Goal: Find specific page/section: Find specific page/section

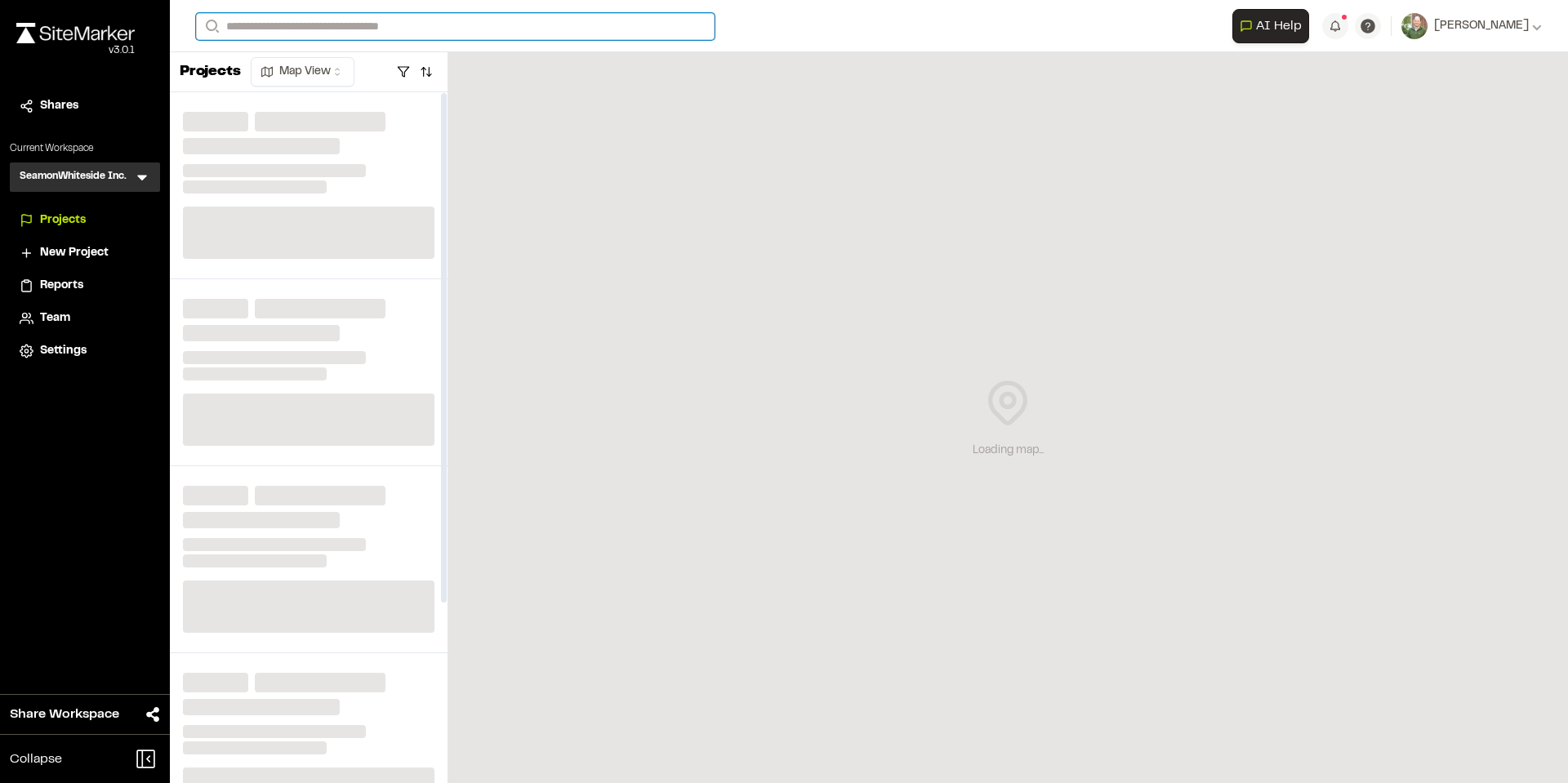
click at [317, 30] on input "Search" at bounding box center [455, 26] width 519 height 27
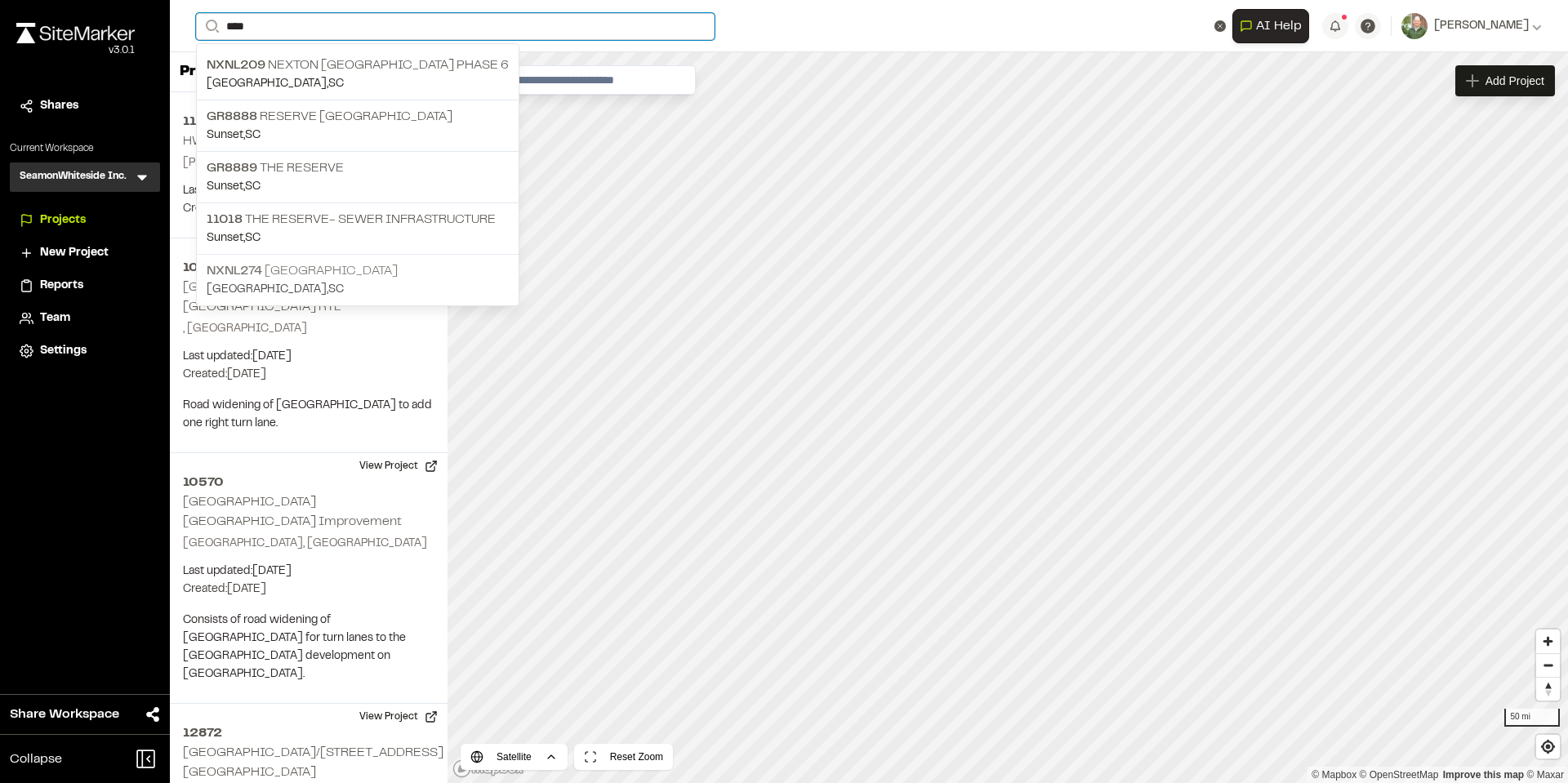
type input "****"
click at [333, 263] on p "NXNL274 [GEOGRAPHIC_DATA]" at bounding box center [358, 271] width 302 height 20
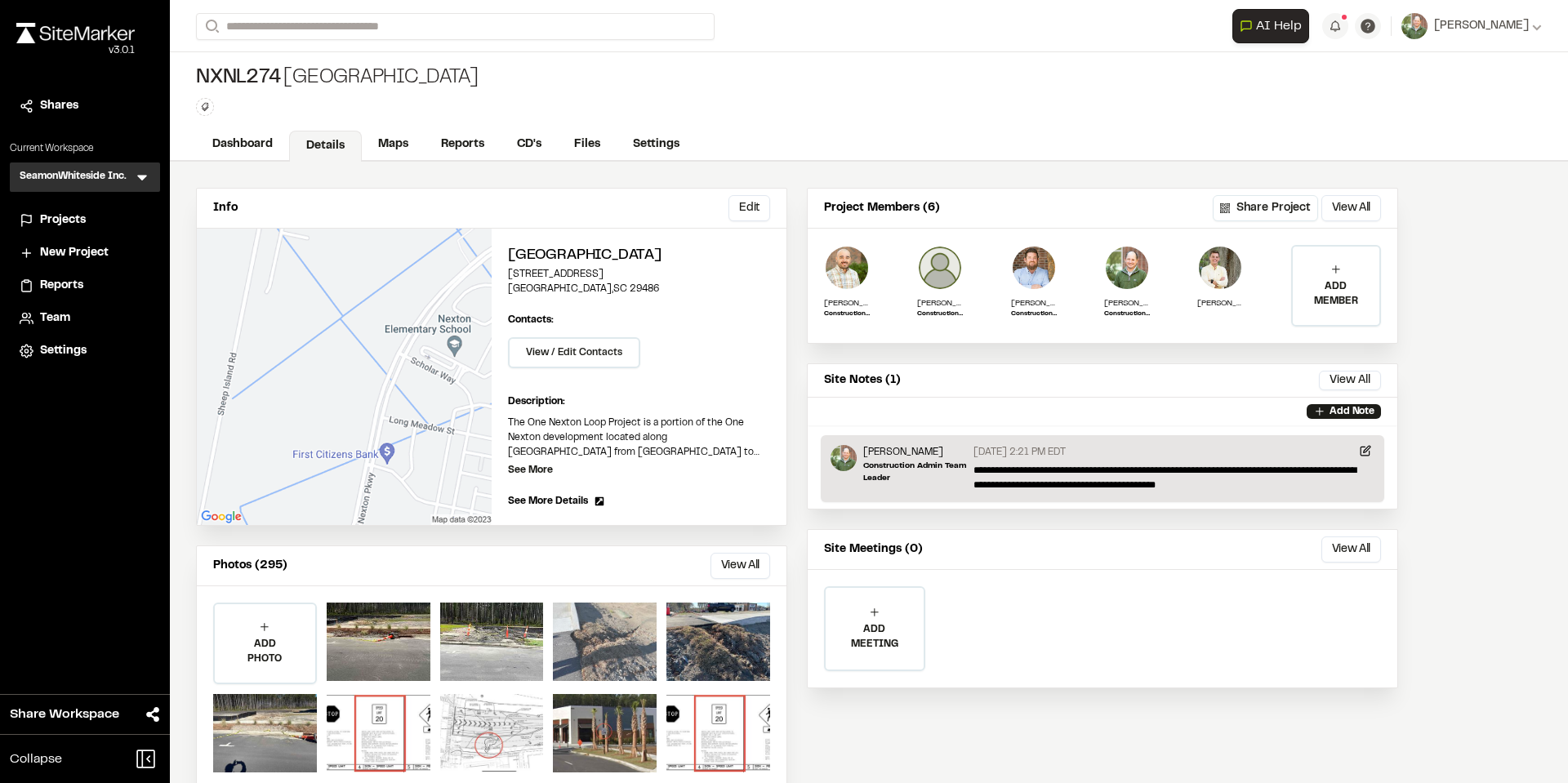
scroll to position [33, 0]
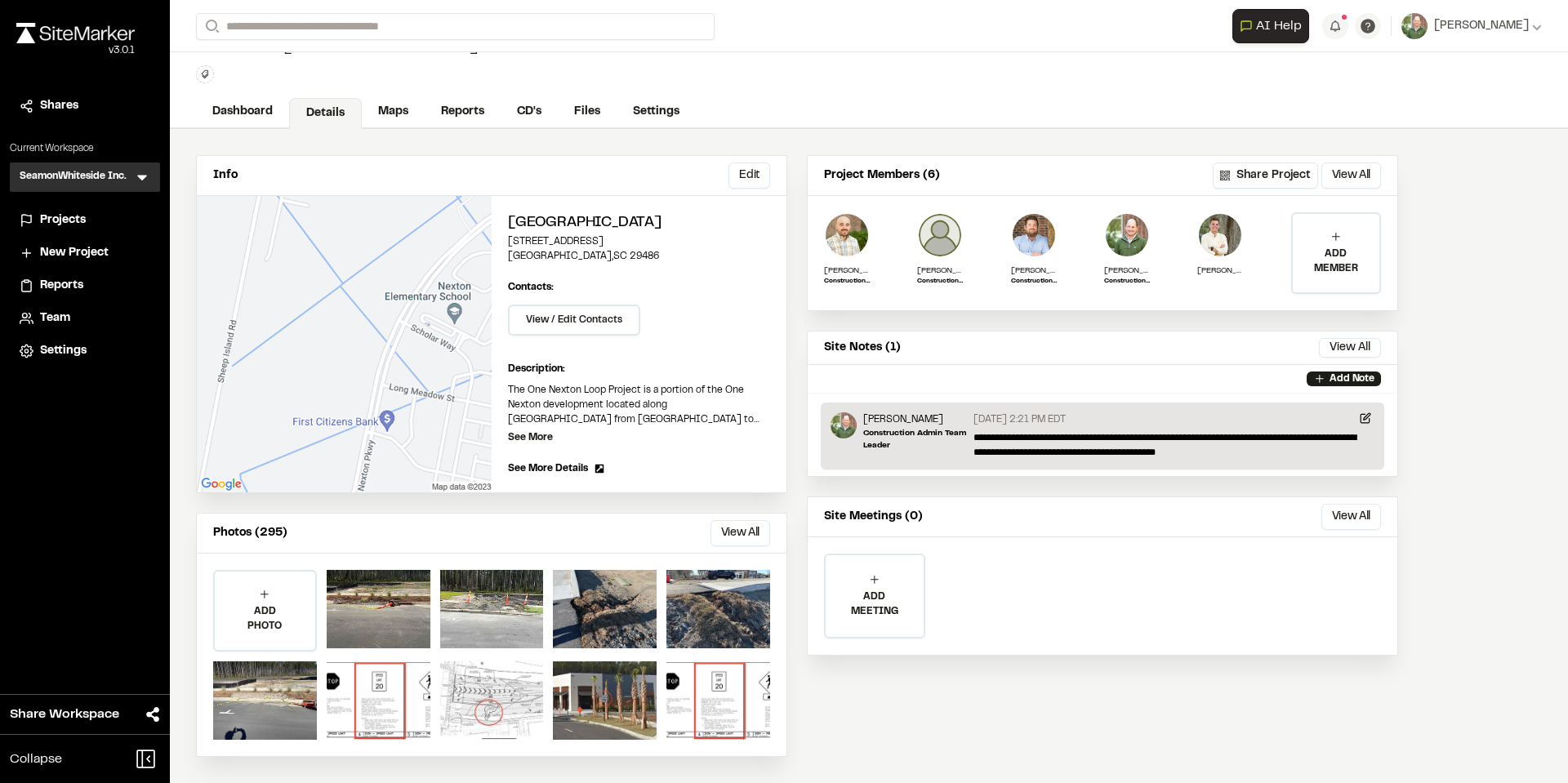
click at [745, 535] on button "View All" at bounding box center [740, 534] width 60 height 26
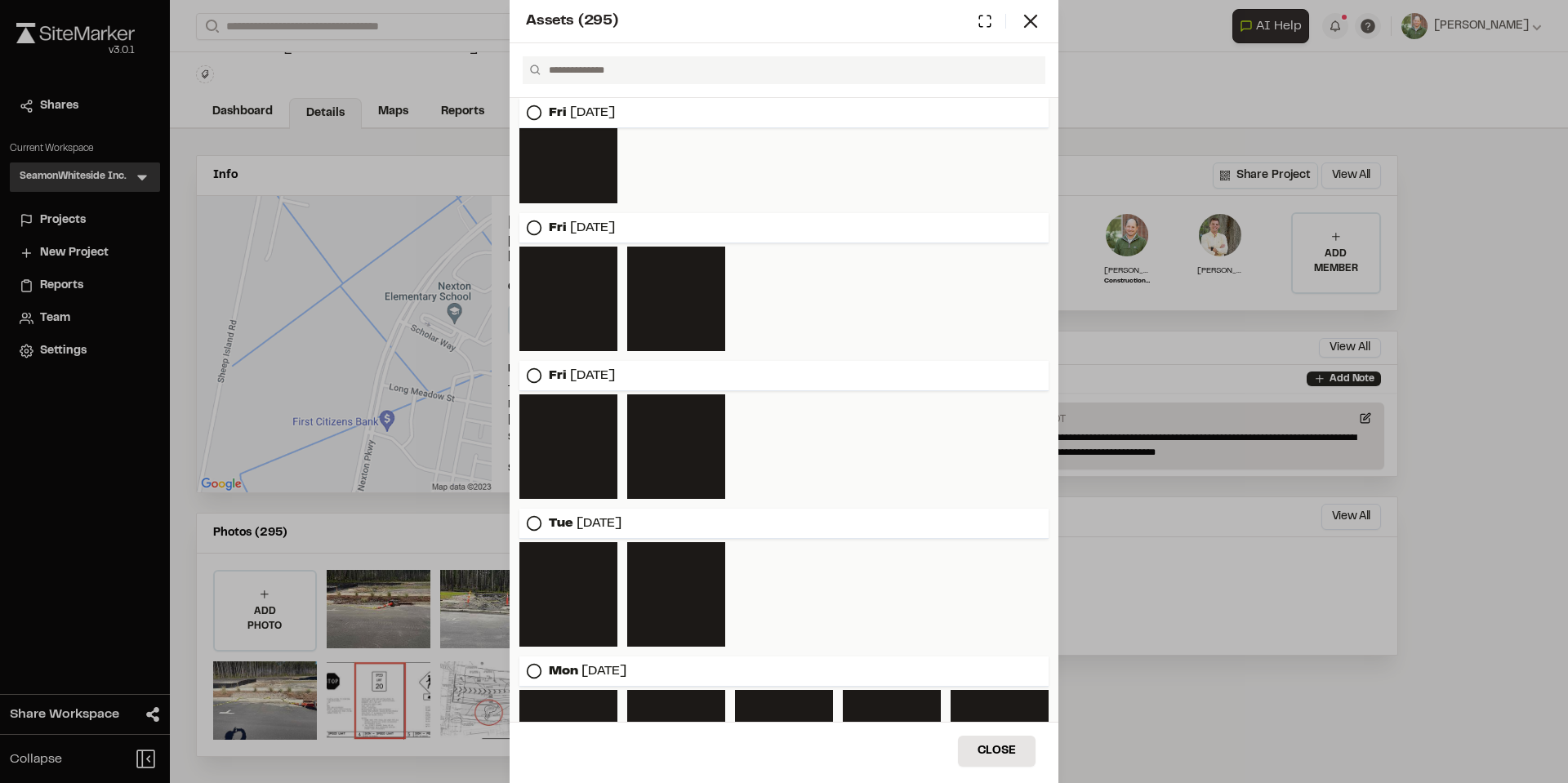
scroll to position [4315, 0]
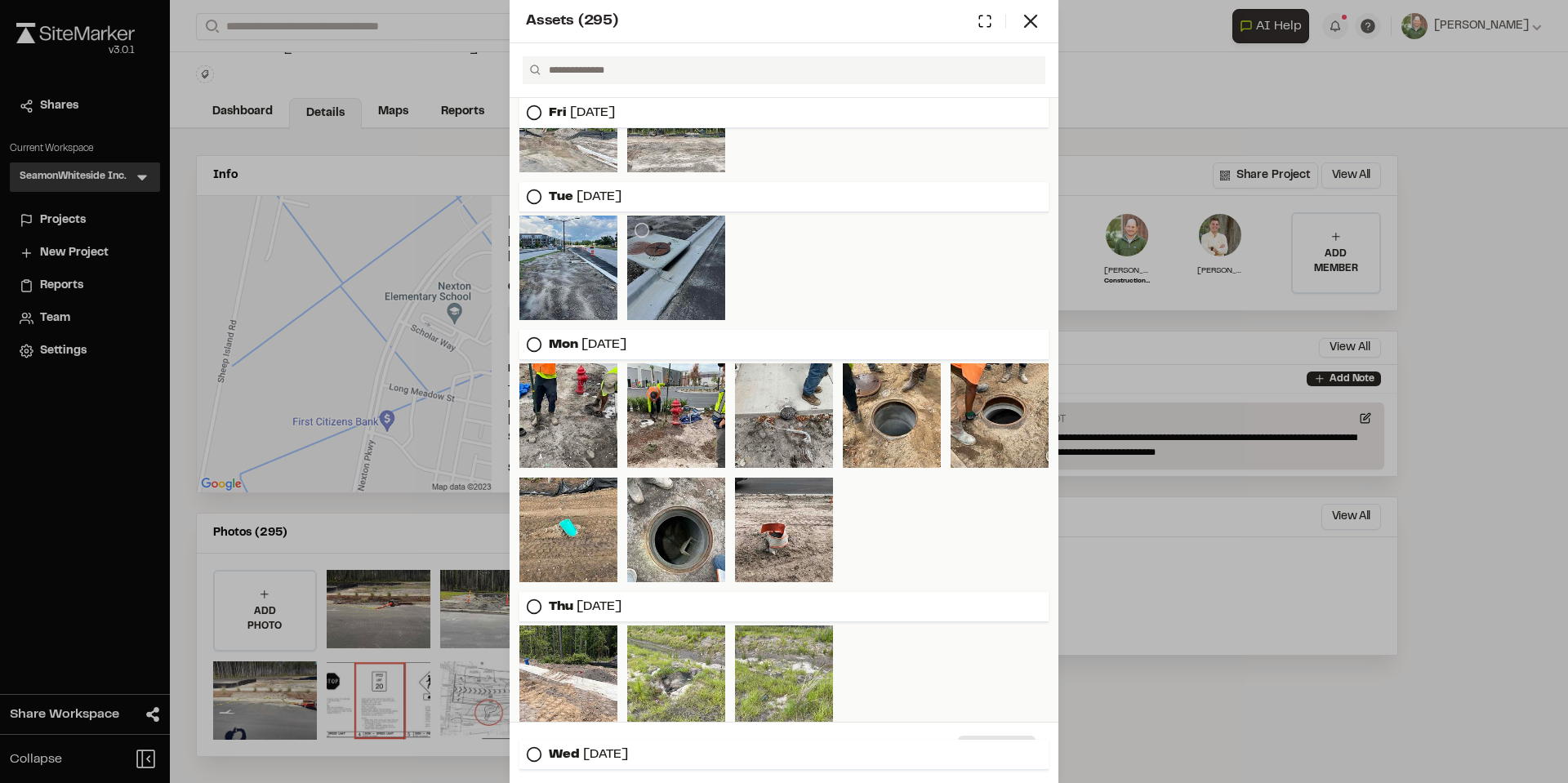
click at [685, 292] on div at bounding box center [676, 268] width 98 height 104
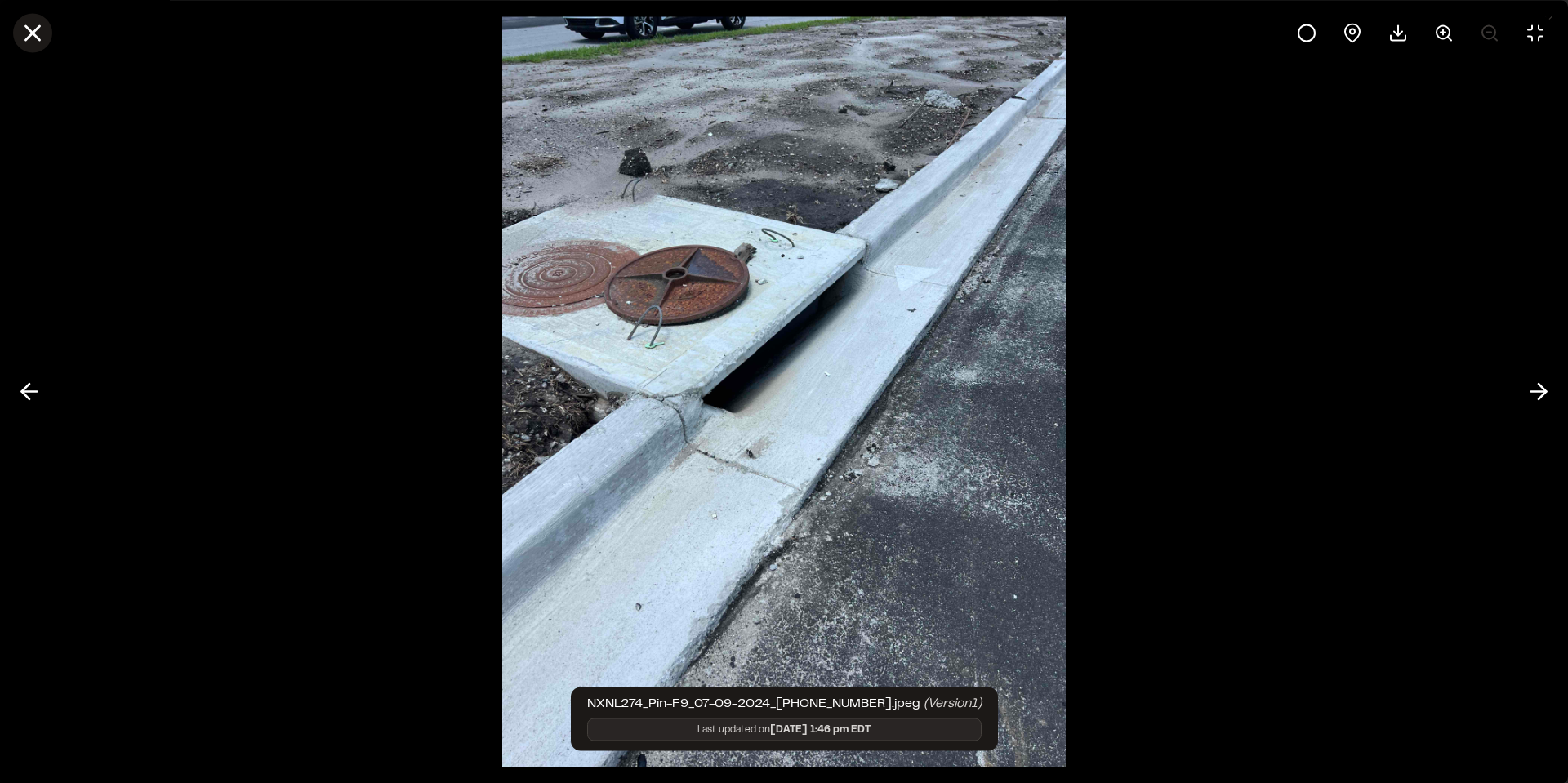
click at [34, 31] on line at bounding box center [33, 33] width 14 height 14
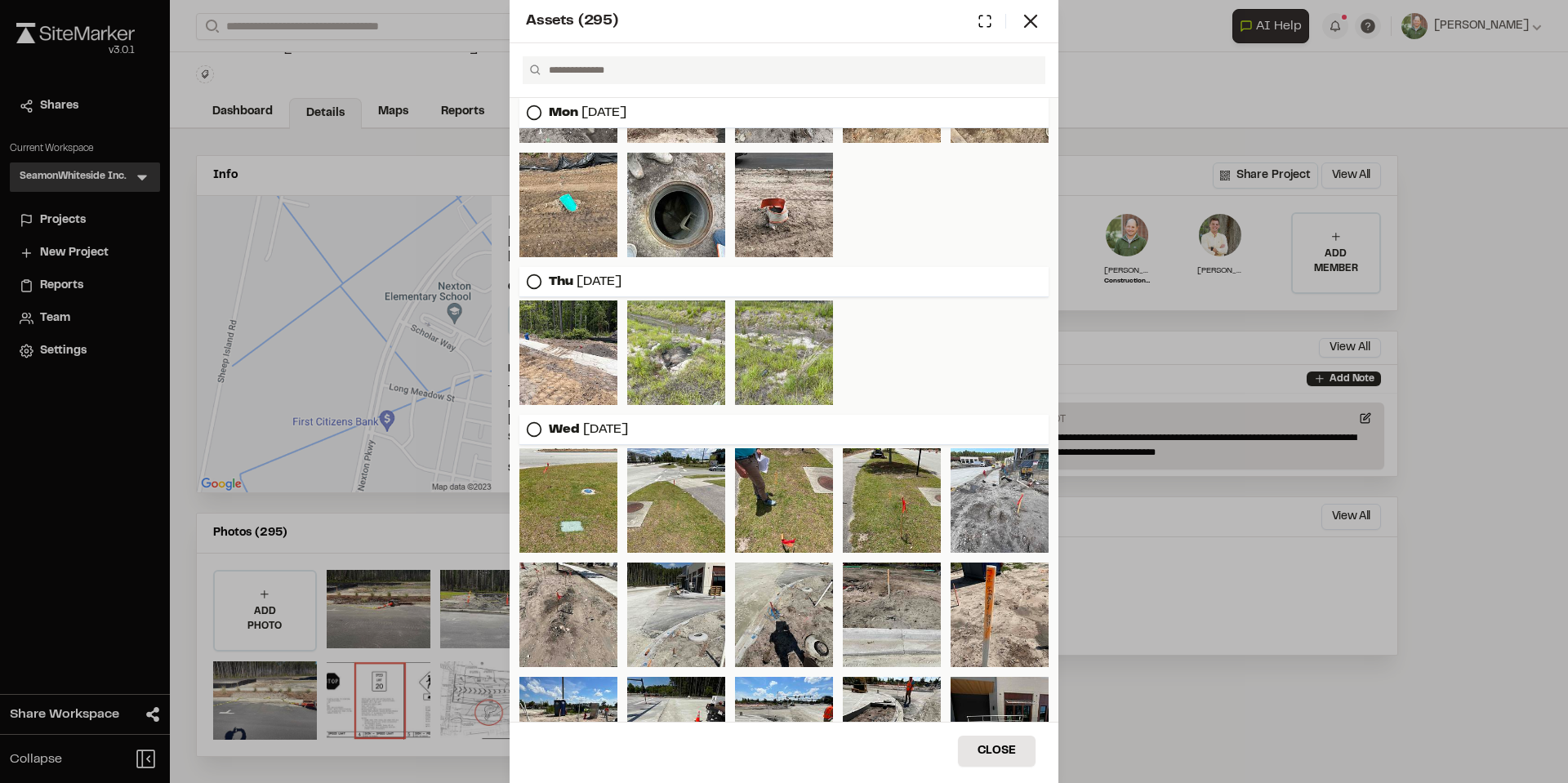
scroll to position [4642, 0]
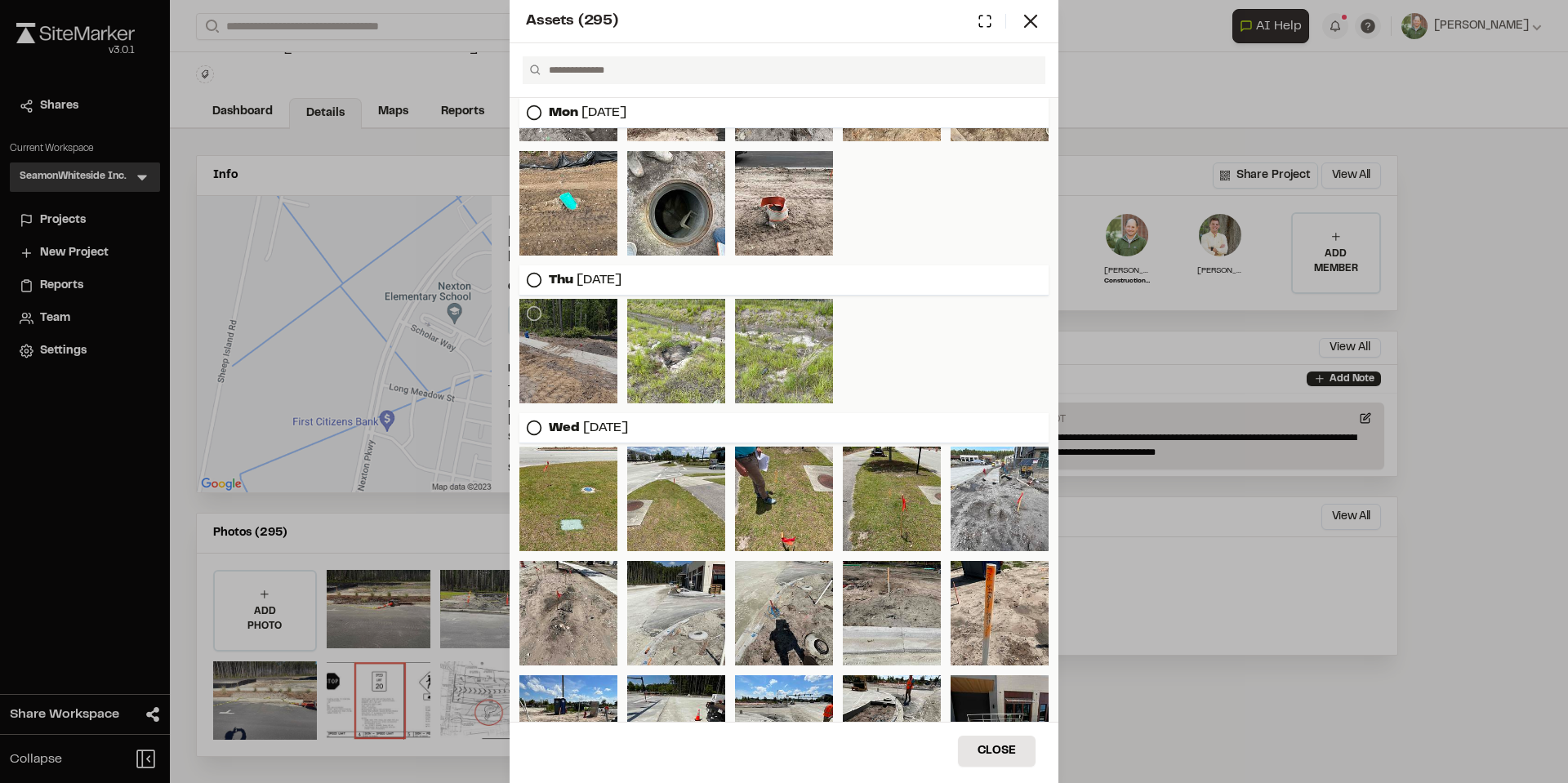
click at [567, 360] on div at bounding box center [568, 351] width 98 height 104
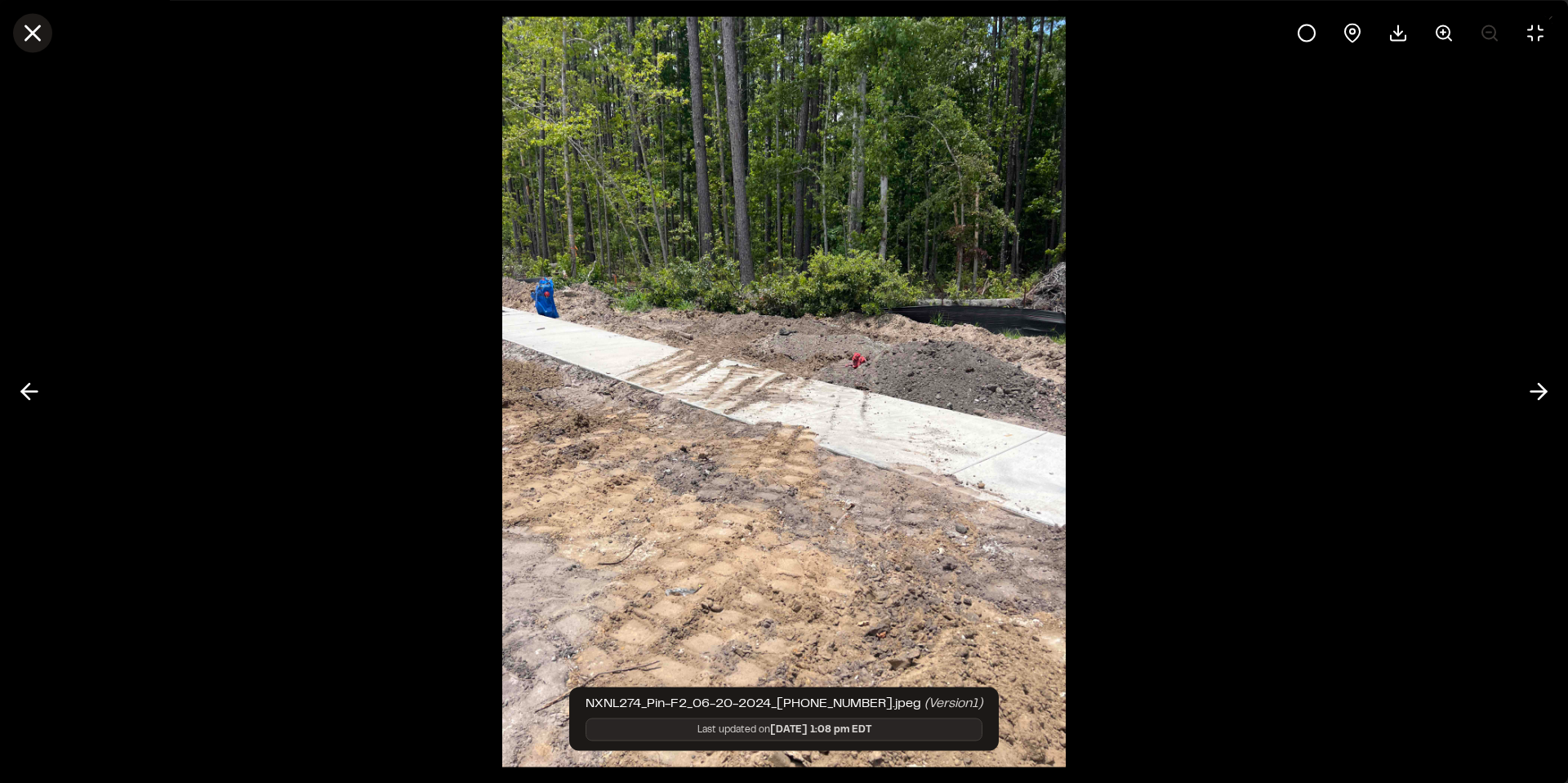
click at [31, 39] on icon at bounding box center [33, 33] width 28 height 28
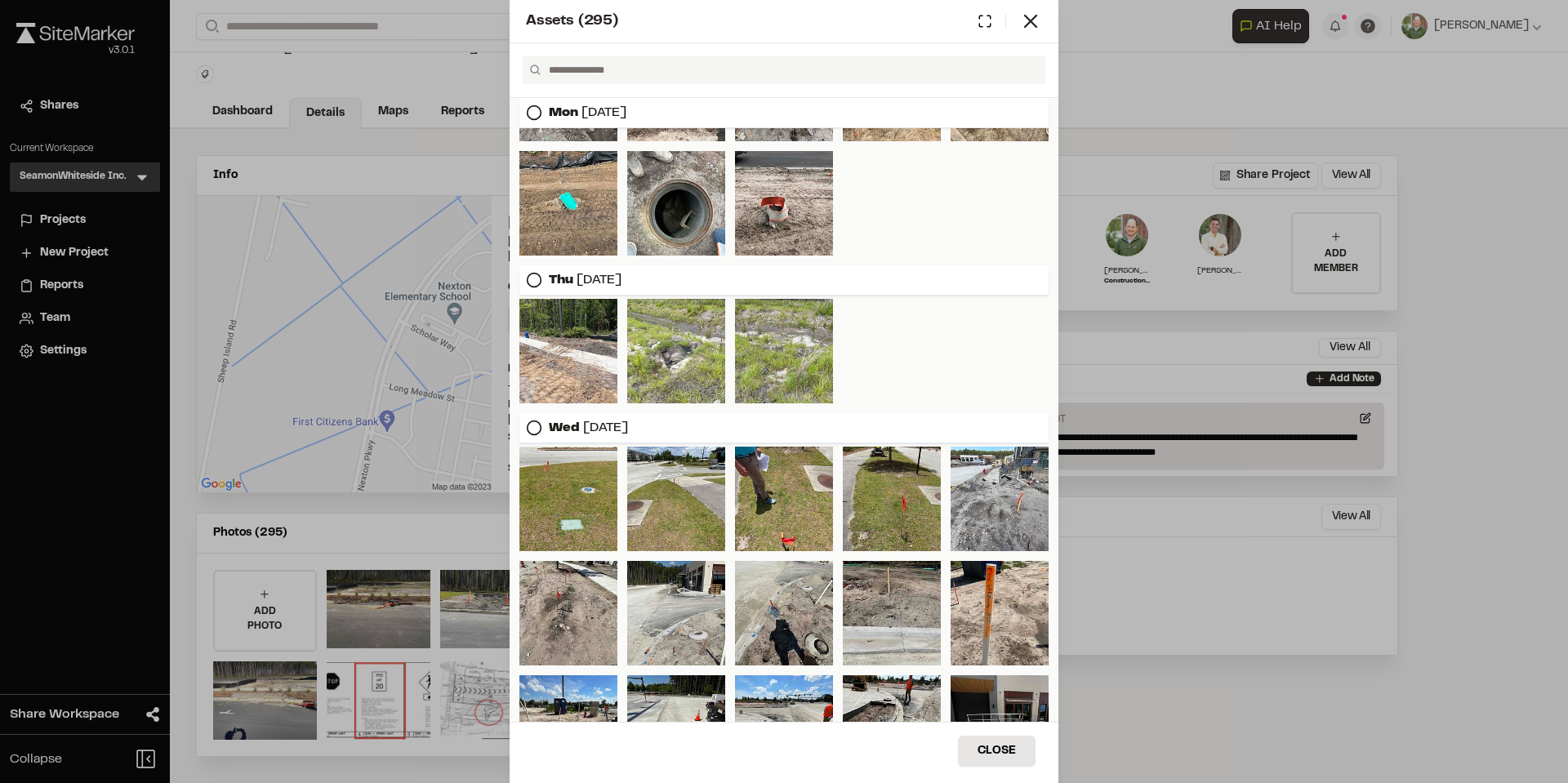
scroll to position [4478, 0]
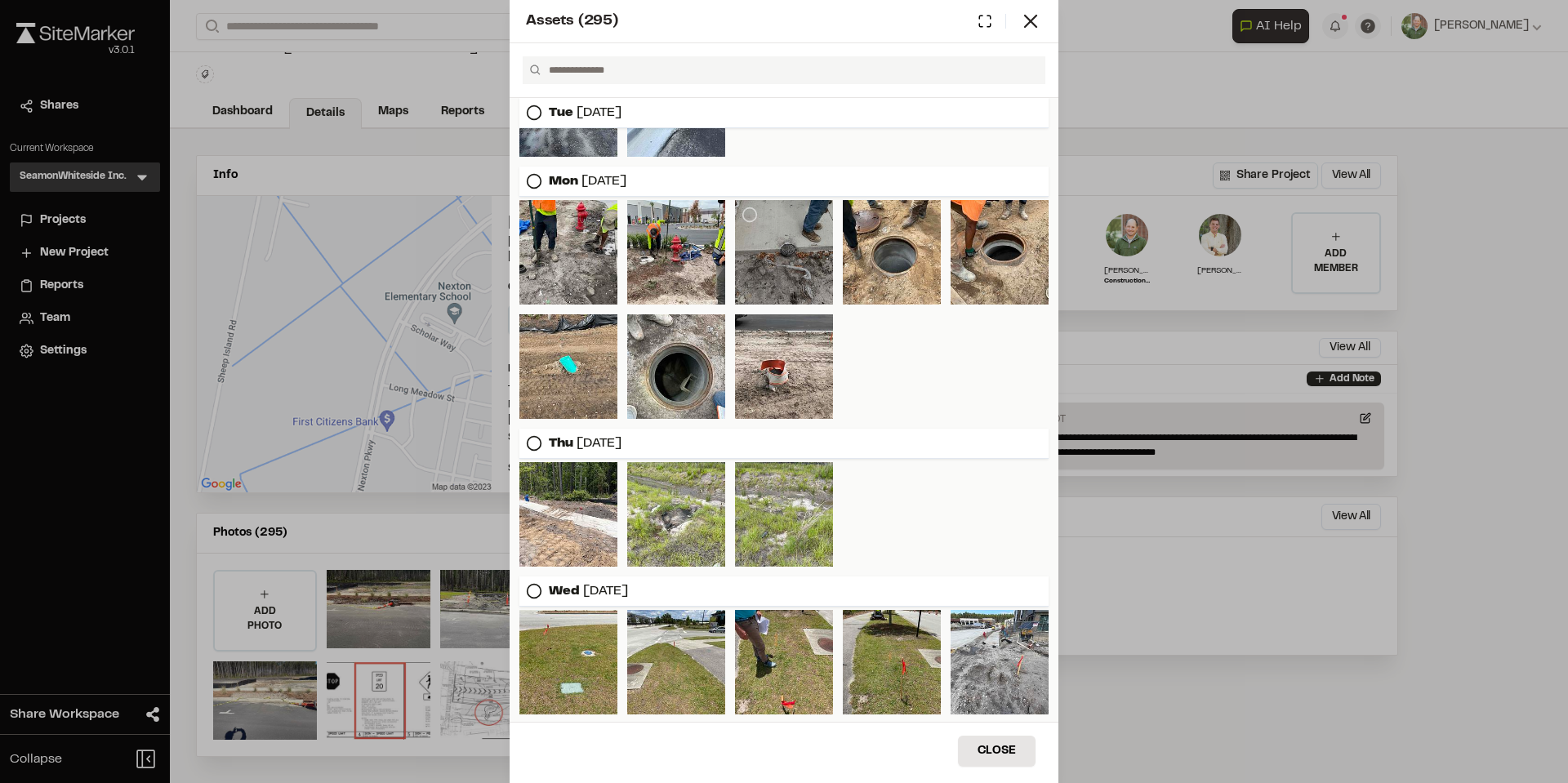
click at [785, 272] on div at bounding box center [784, 252] width 98 height 104
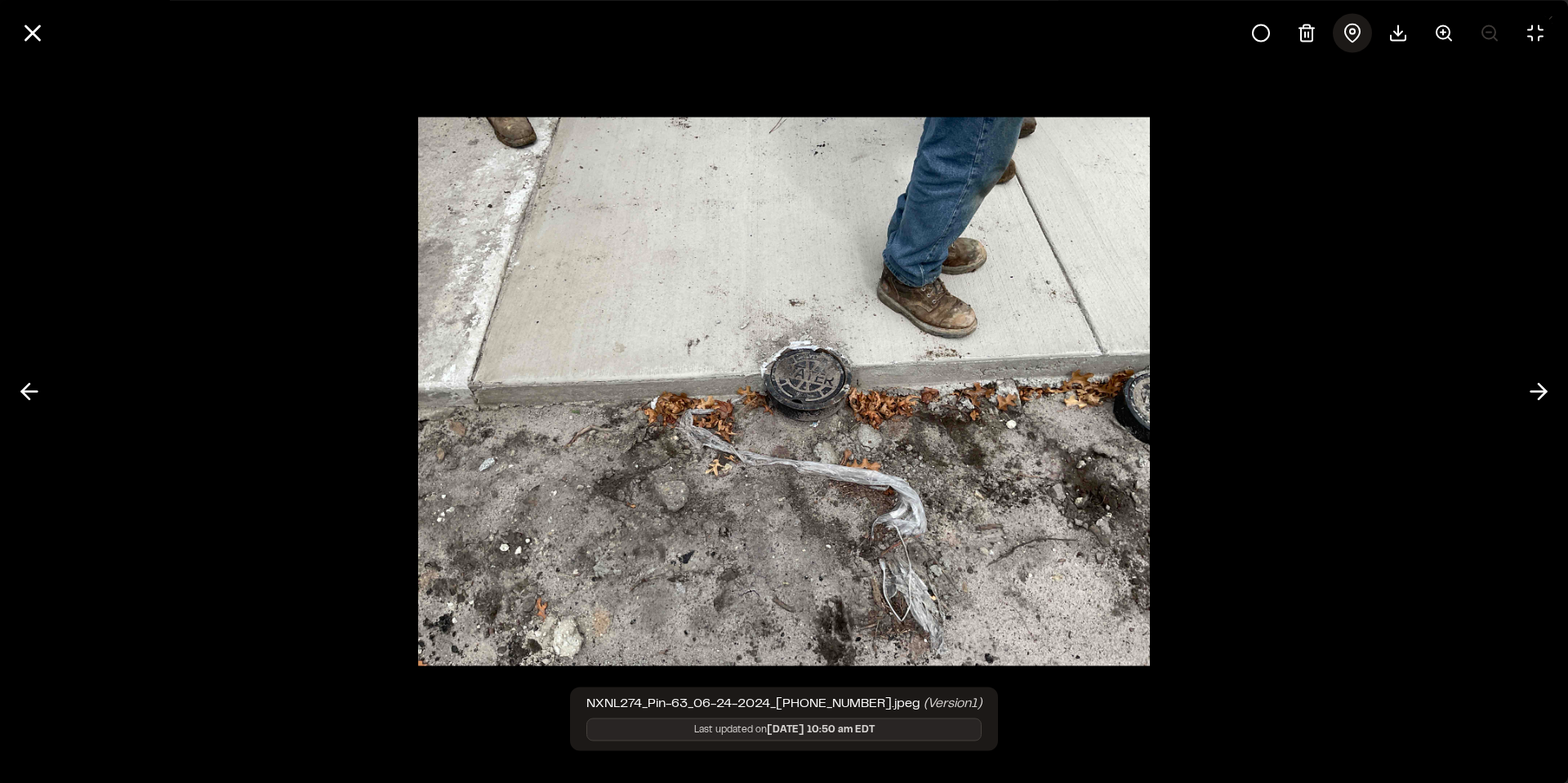
click at [1347, 30] on icon at bounding box center [1352, 32] width 20 height 20
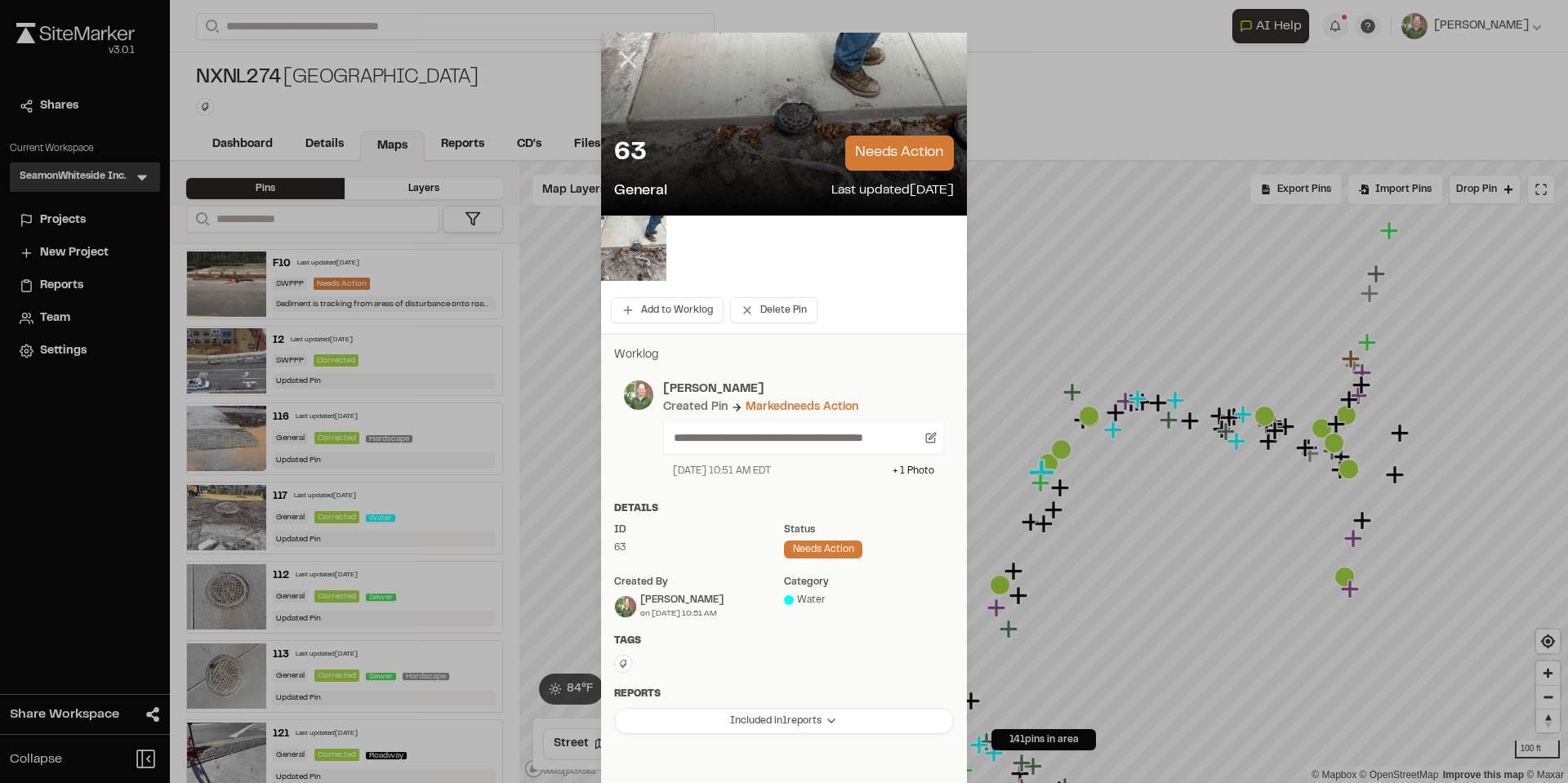
click at [621, 56] on icon at bounding box center [628, 60] width 28 height 28
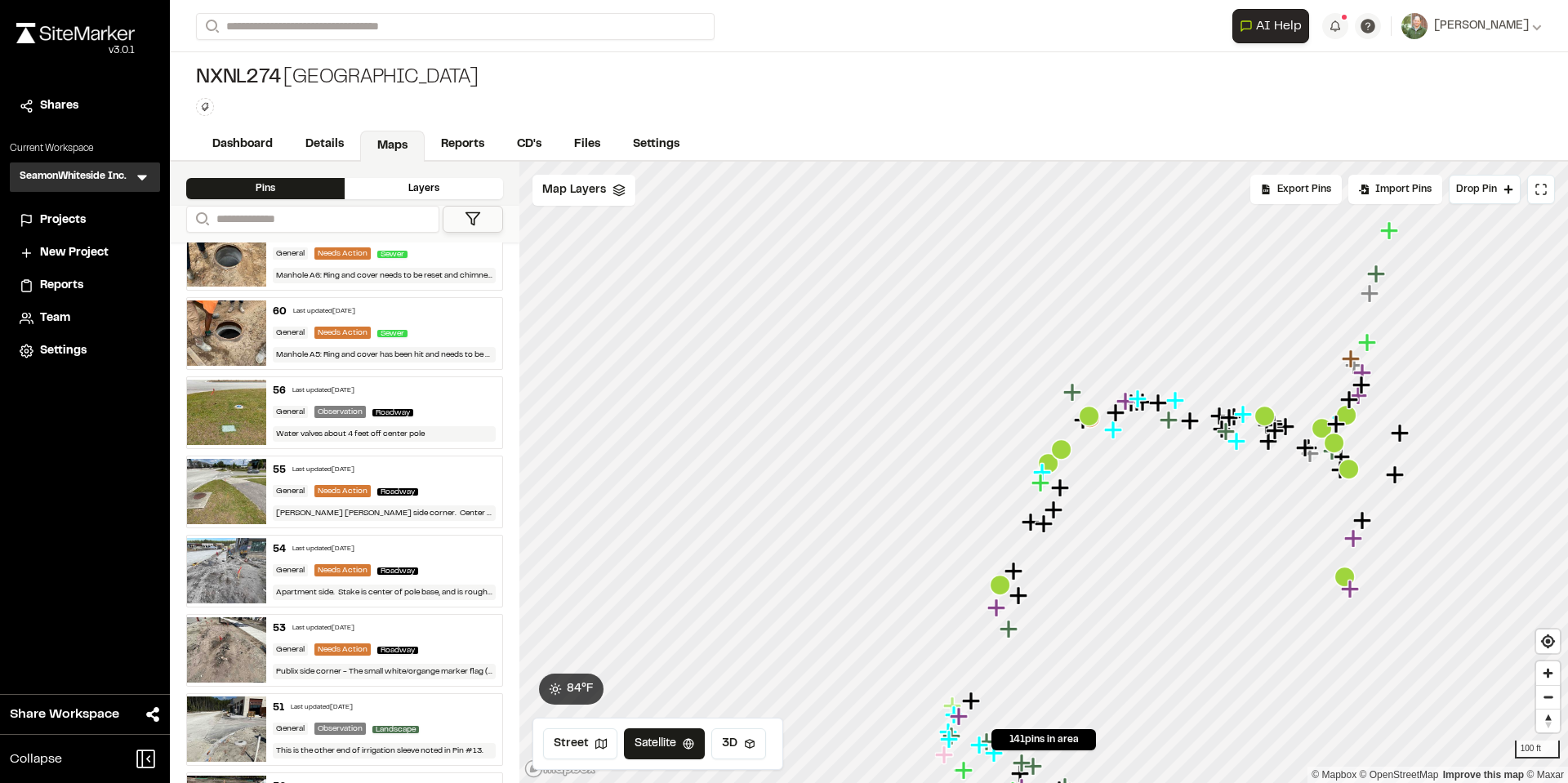
scroll to position [6861, 0]
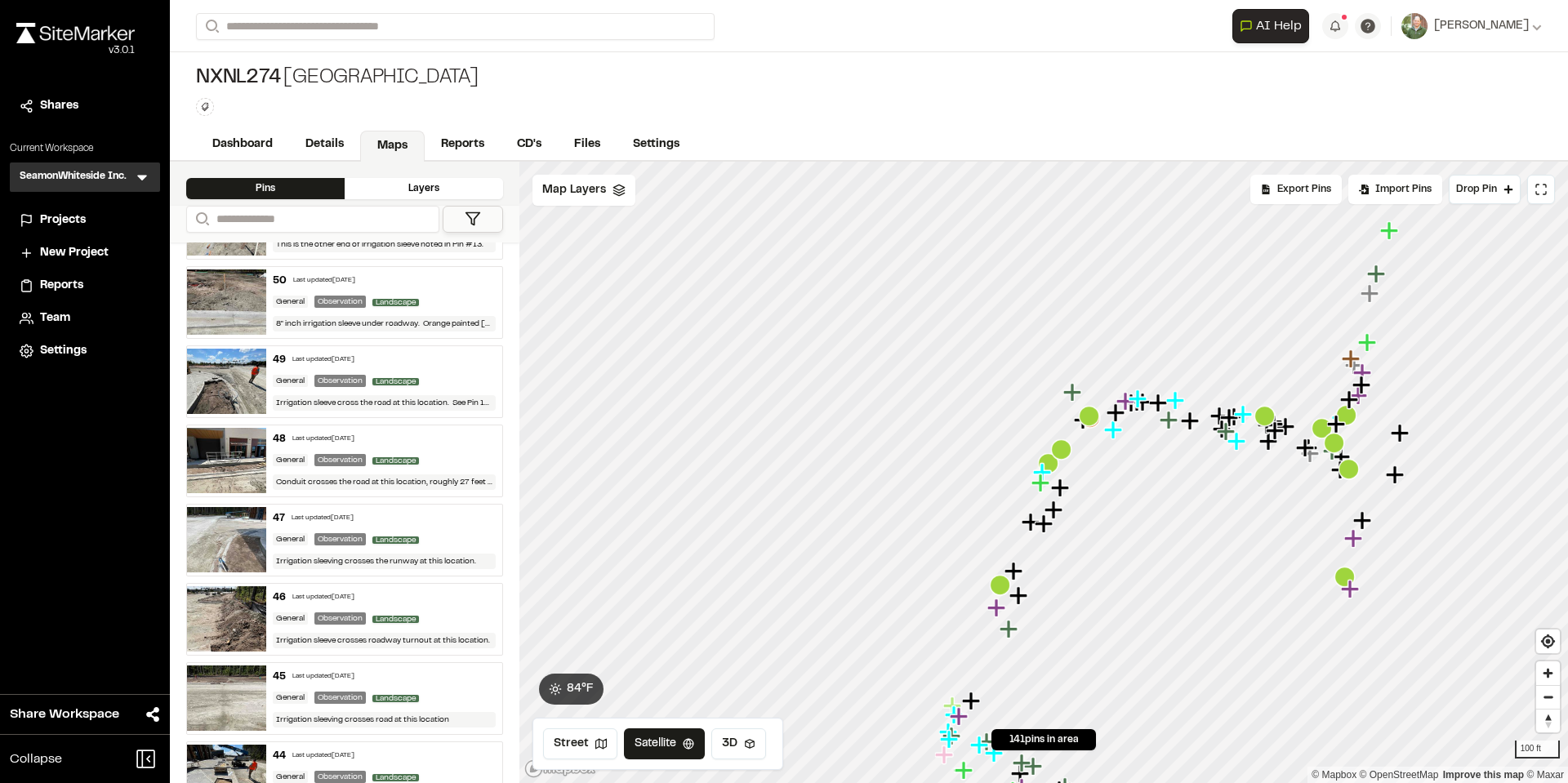
click at [235, 530] on img at bounding box center [226, 540] width 79 height 65
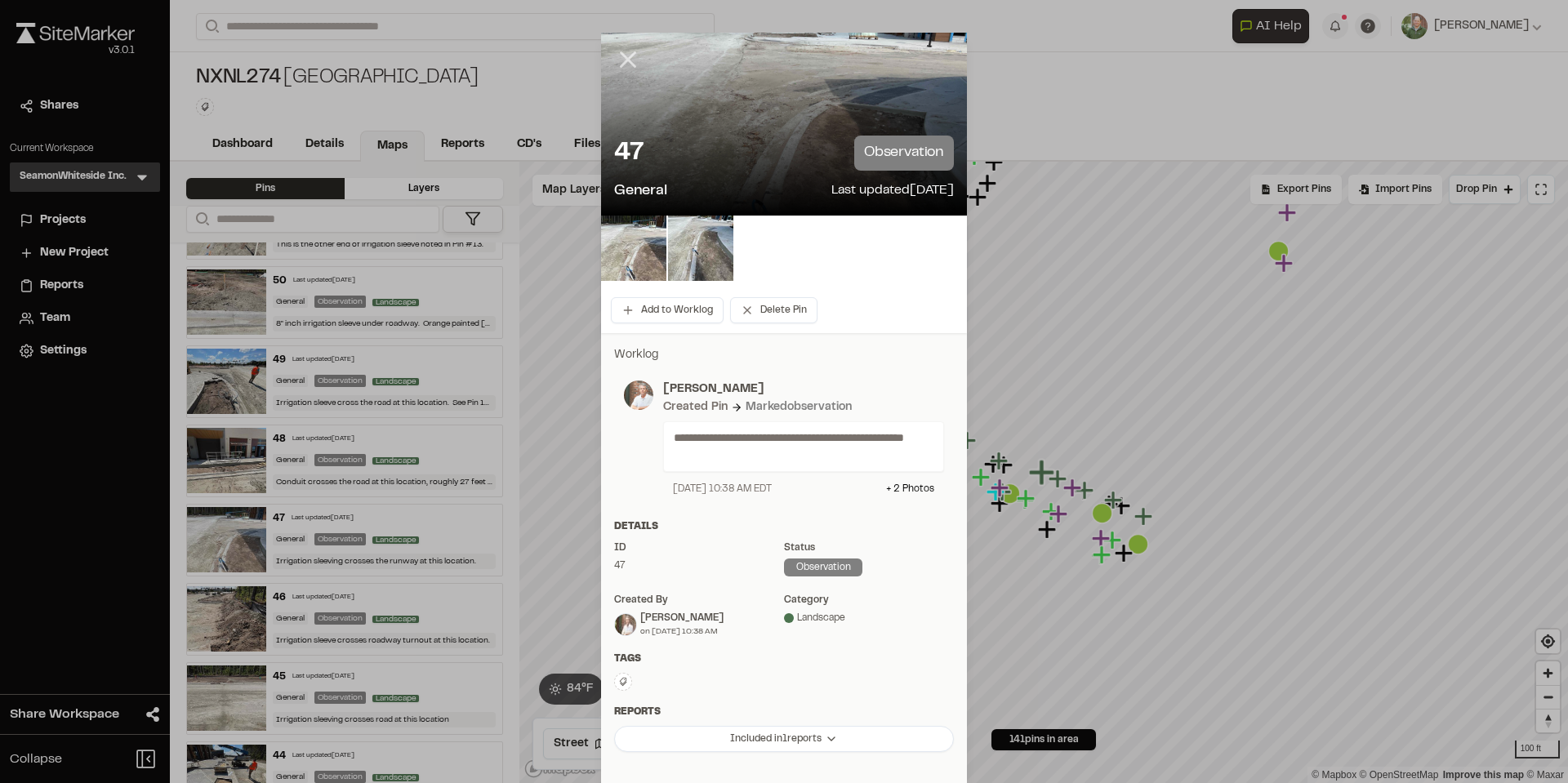
click at [632, 59] on icon at bounding box center [628, 60] width 28 height 28
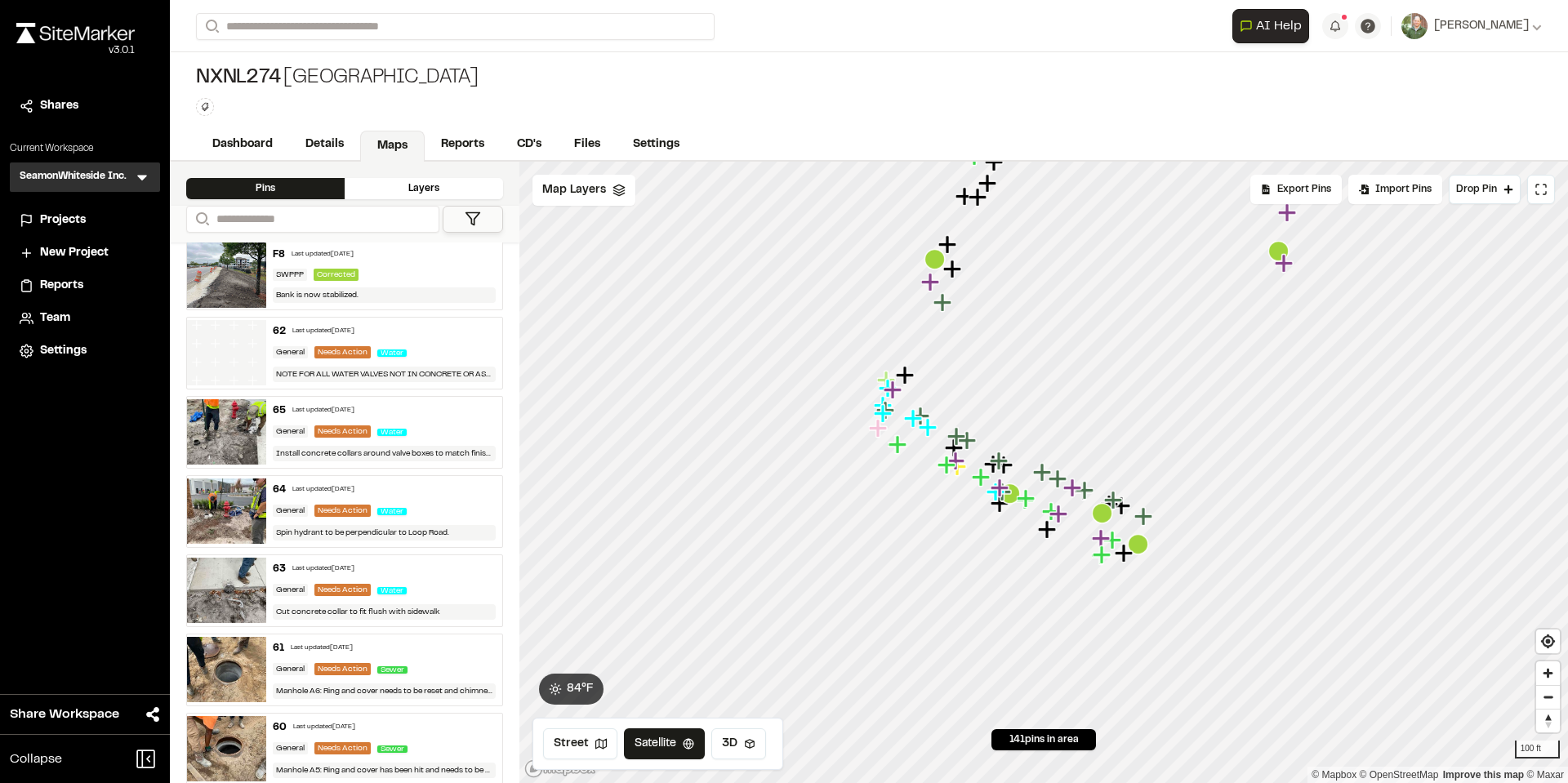
scroll to position [5881, 0]
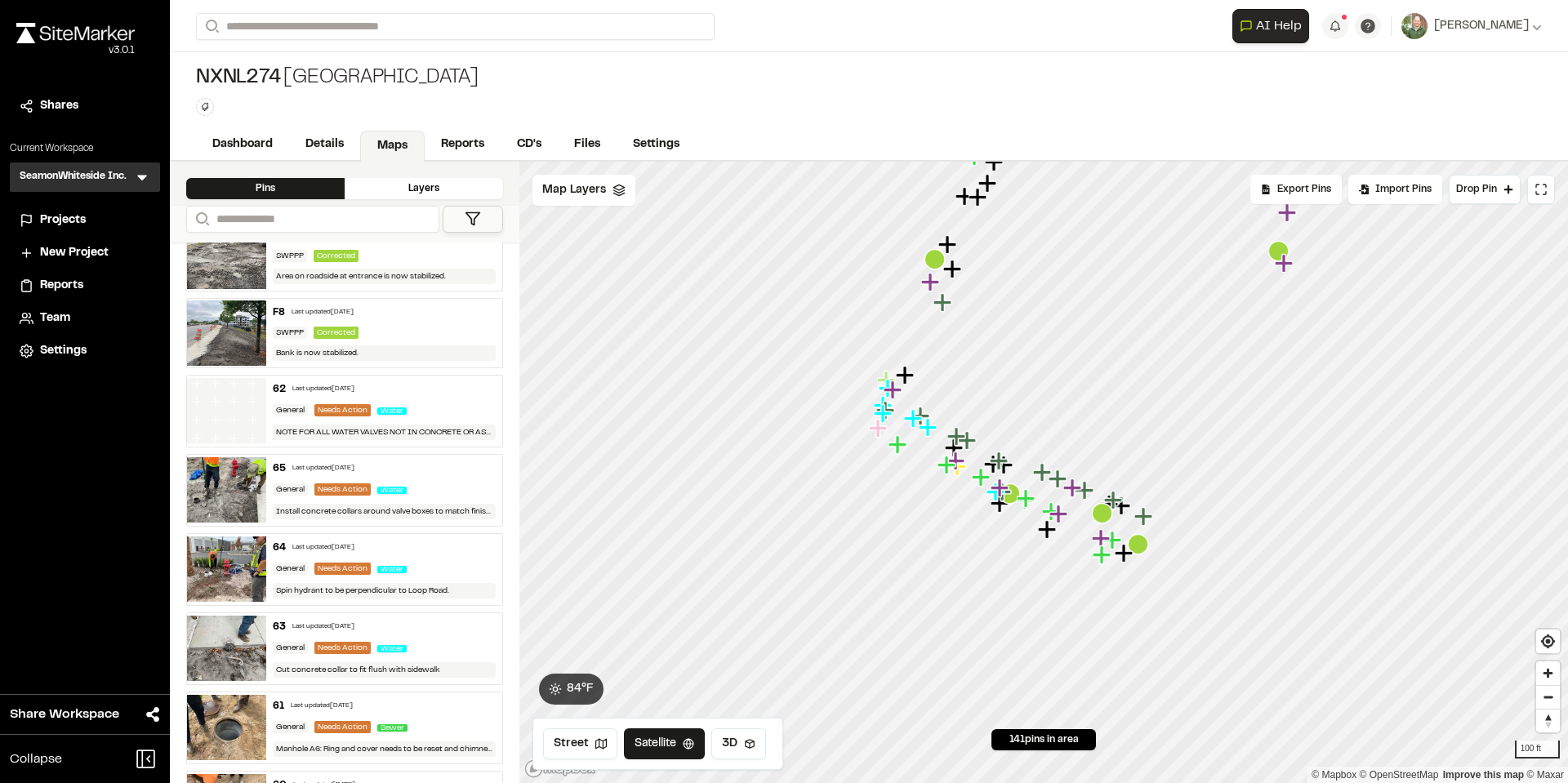
click at [218, 324] on img at bounding box center [226, 333] width 79 height 65
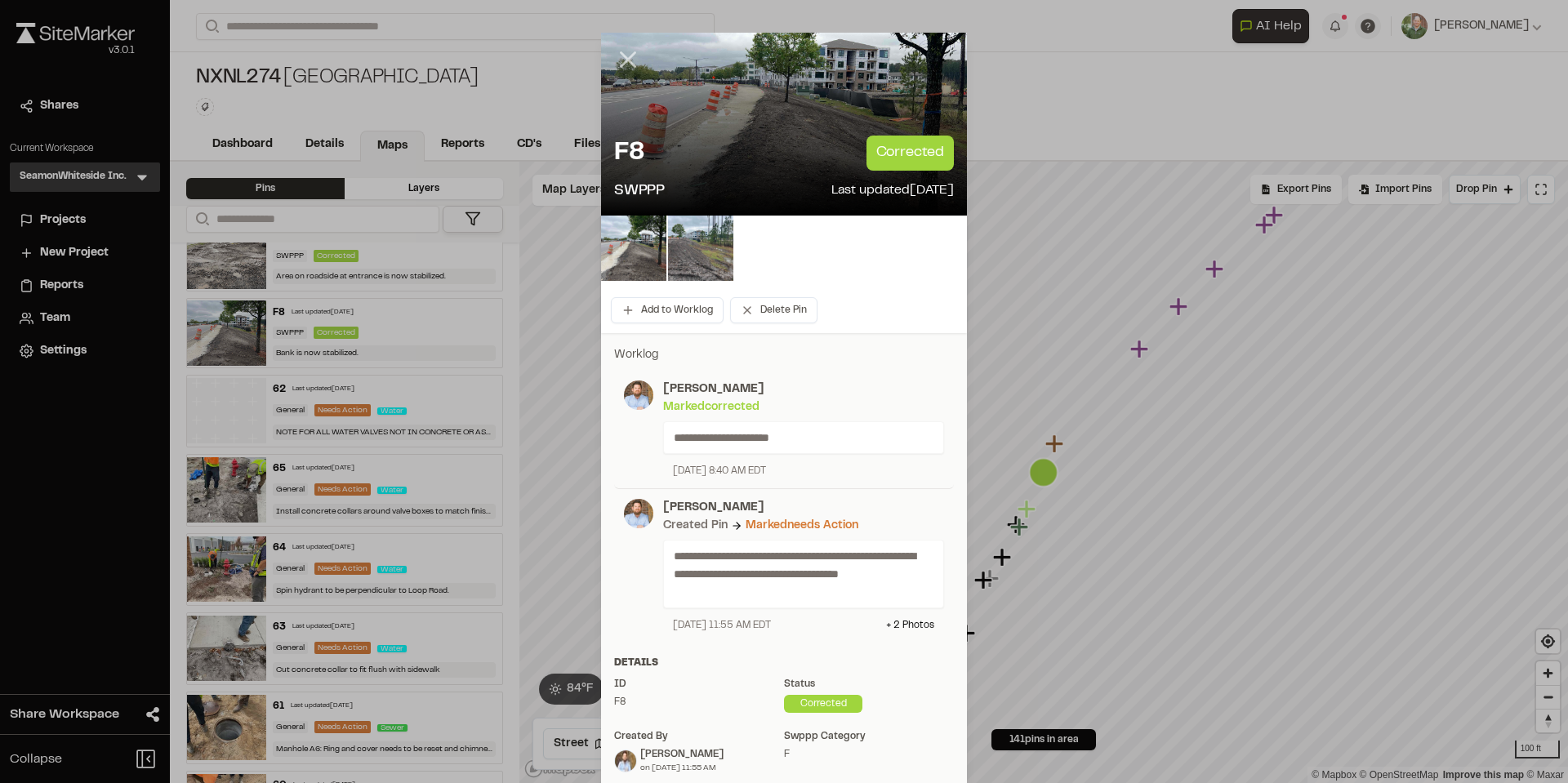
click at [622, 57] on icon at bounding box center [628, 60] width 28 height 28
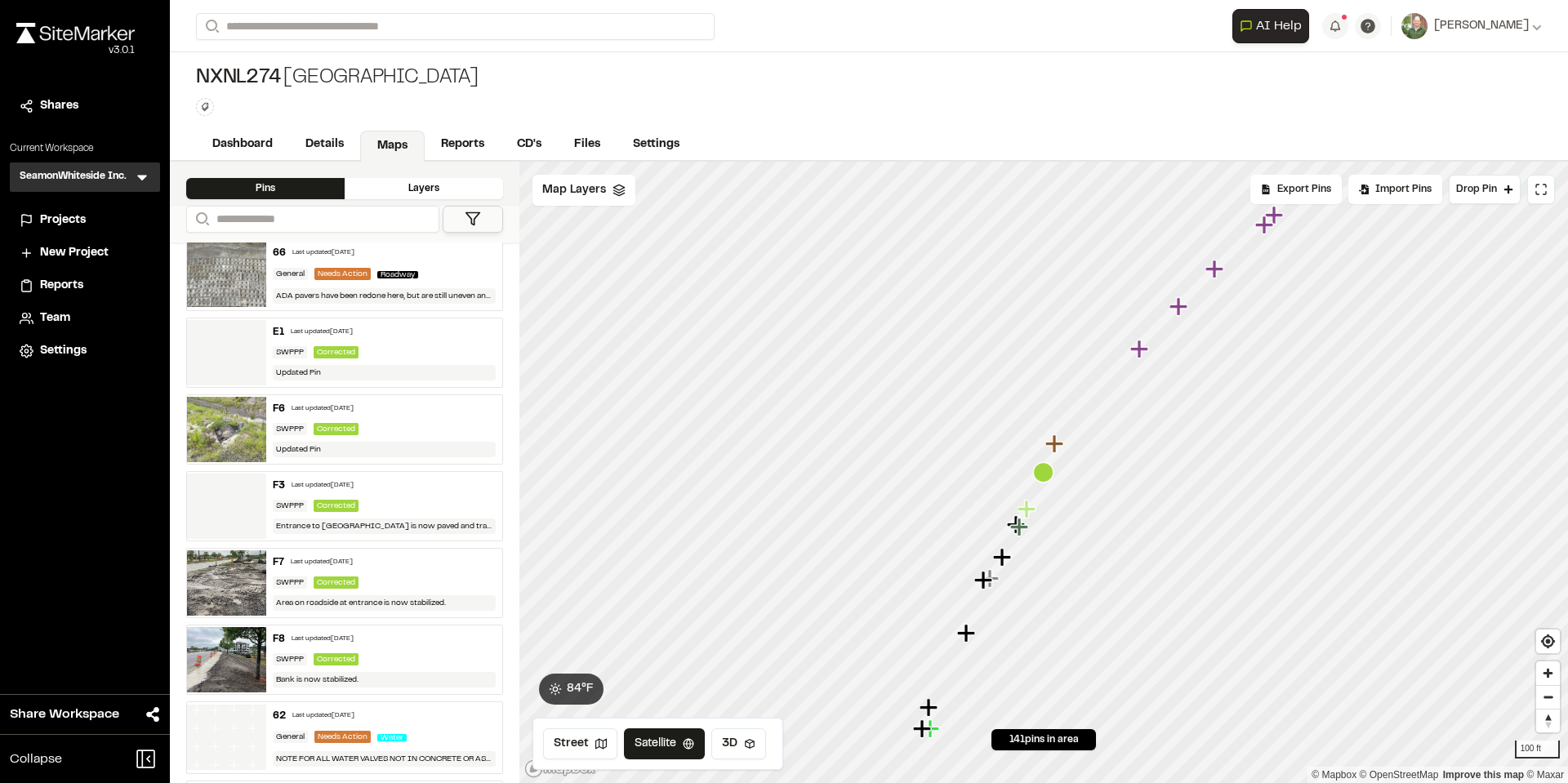
scroll to position [5391, 0]
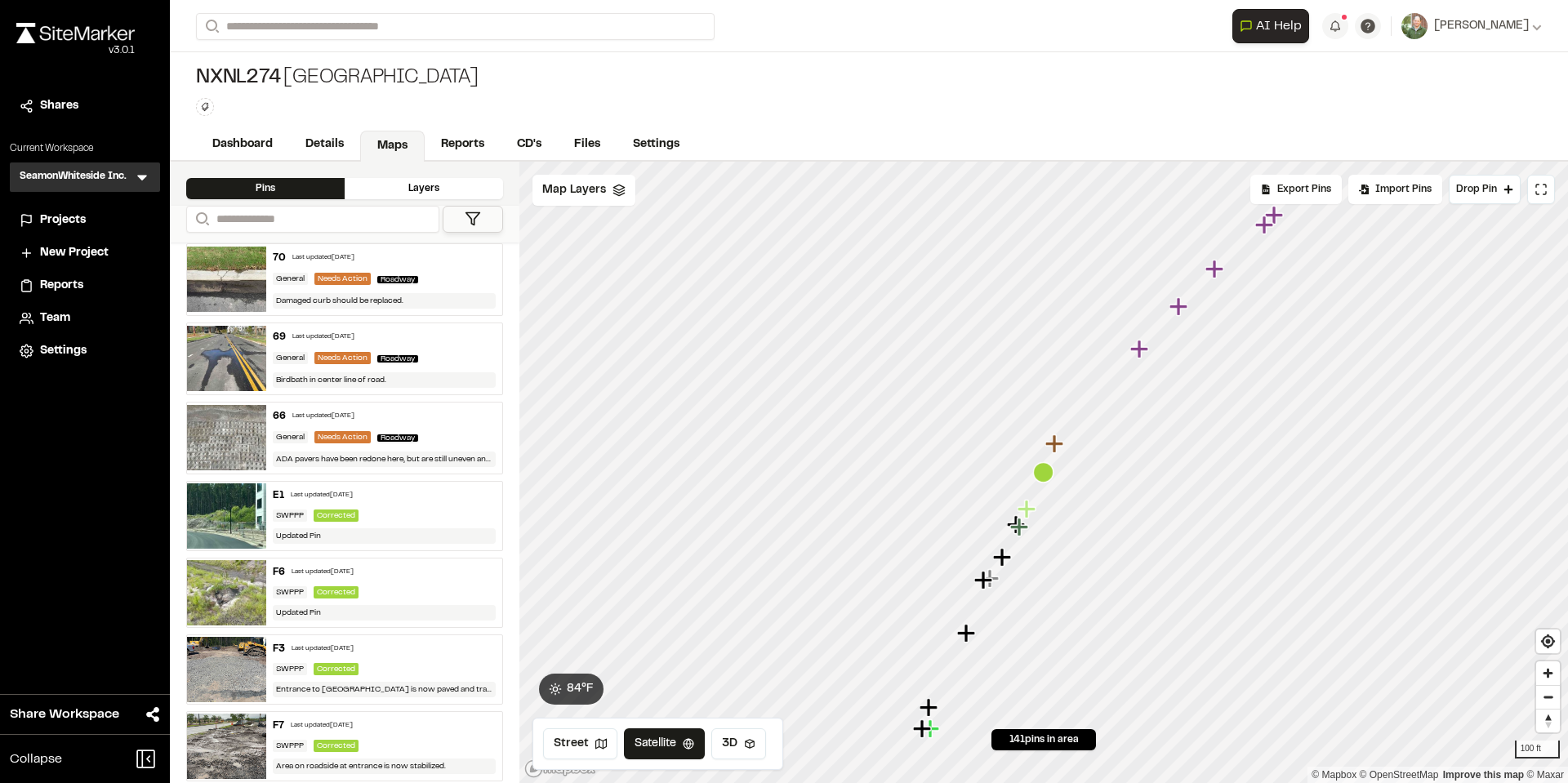
click at [231, 512] on img at bounding box center [226, 515] width 79 height 65
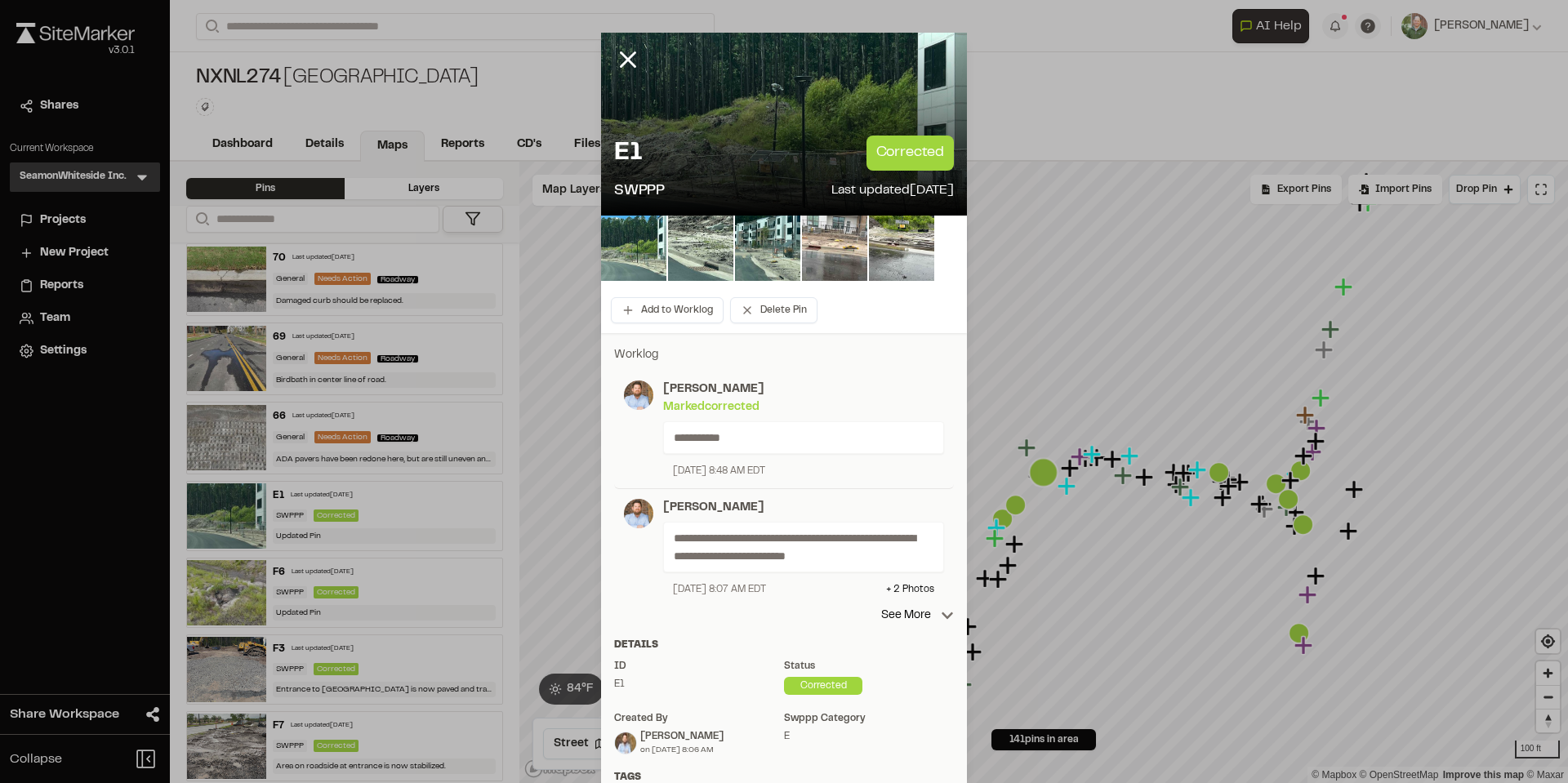
click at [618, 61] on icon at bounding box center [628, 60] width 28 height 28
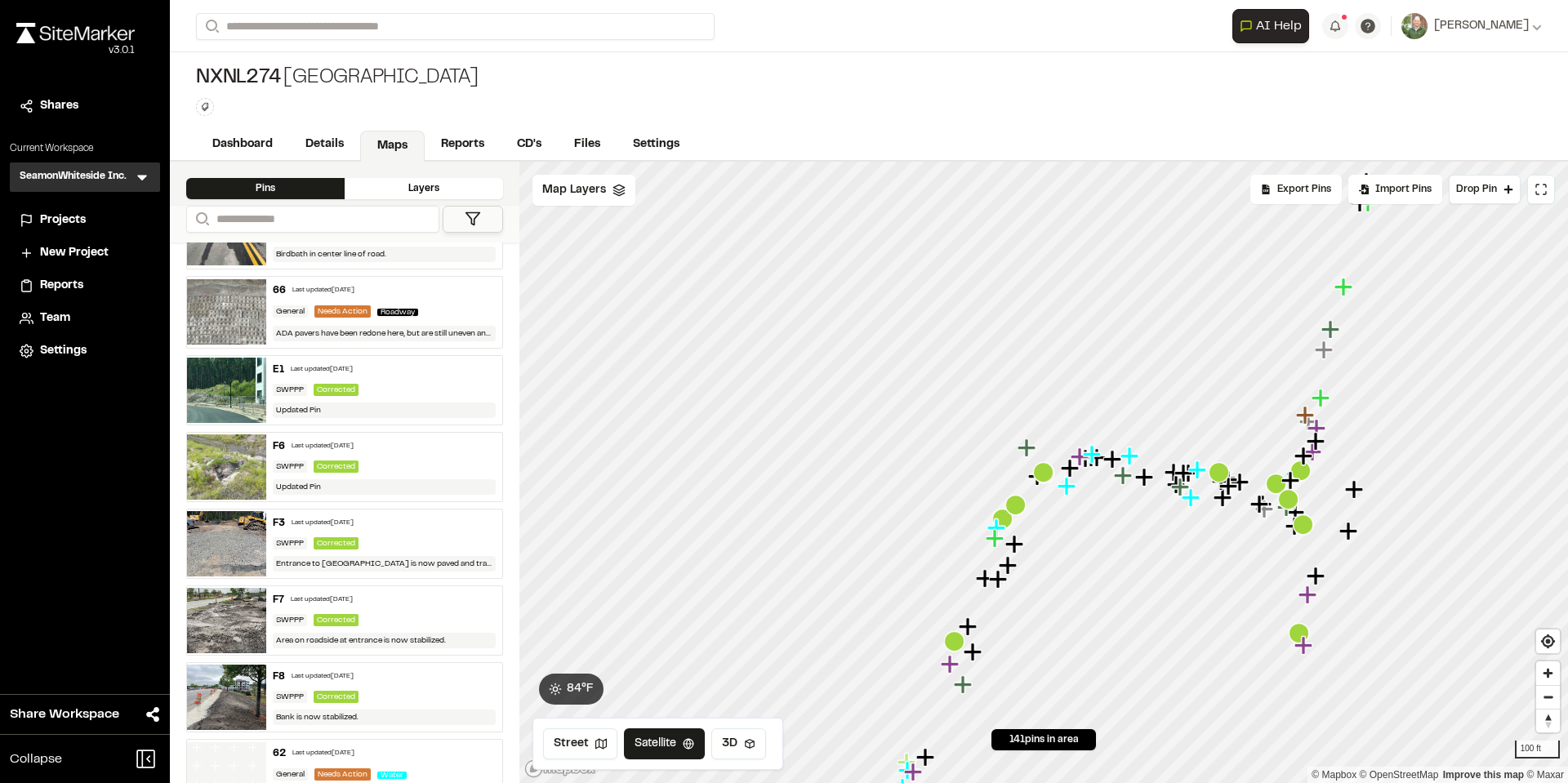
scroll to position [5717, 0]
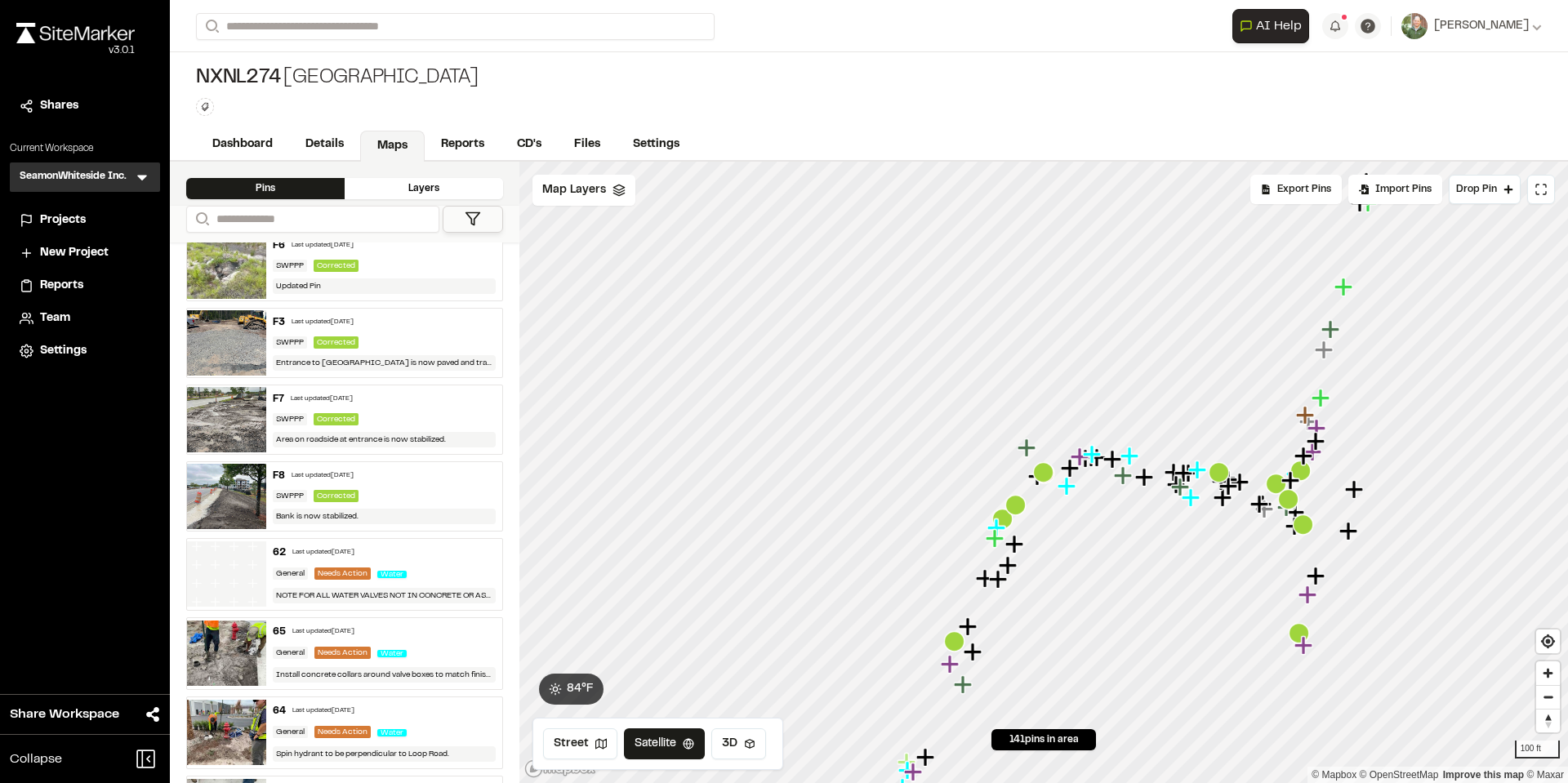
click at [241, 335] on img at bounding box center [226, 342] width 79 height 65
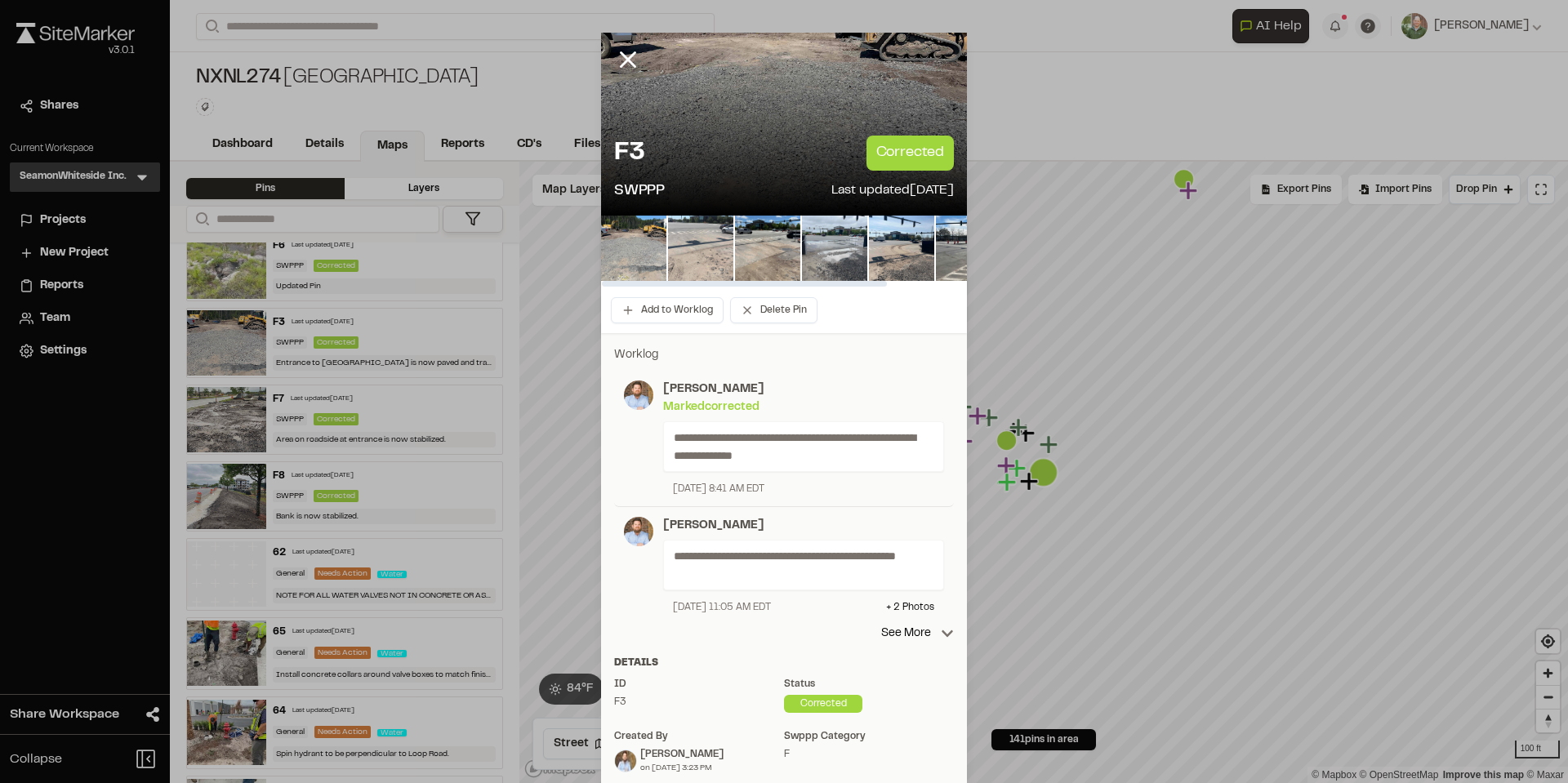
click at [688, 252] on img at bounding box center [700, 248] width 65 height 65
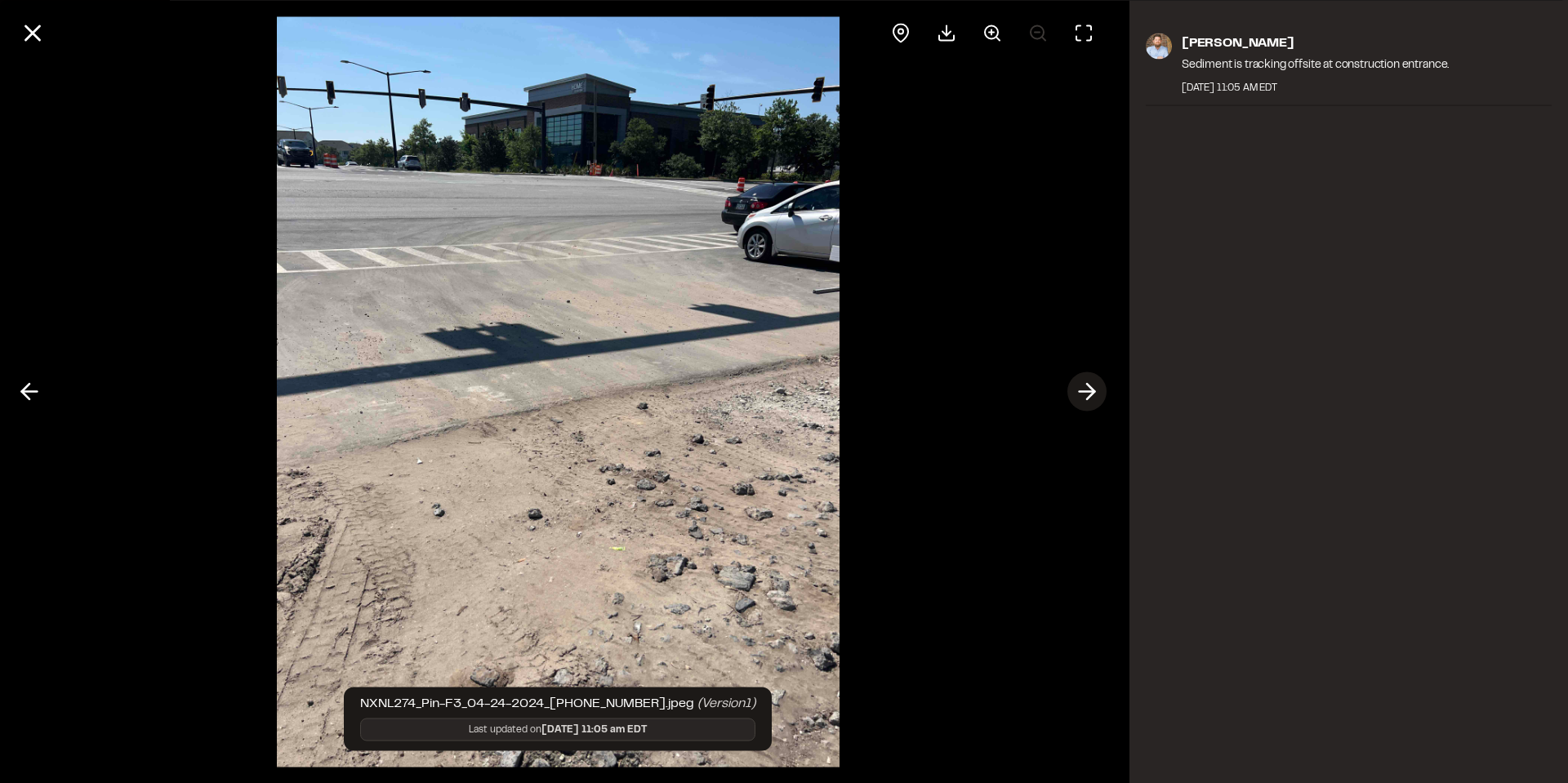
click at [1085, 392] on line at bounding box center [1087, 392] width 16 height 0
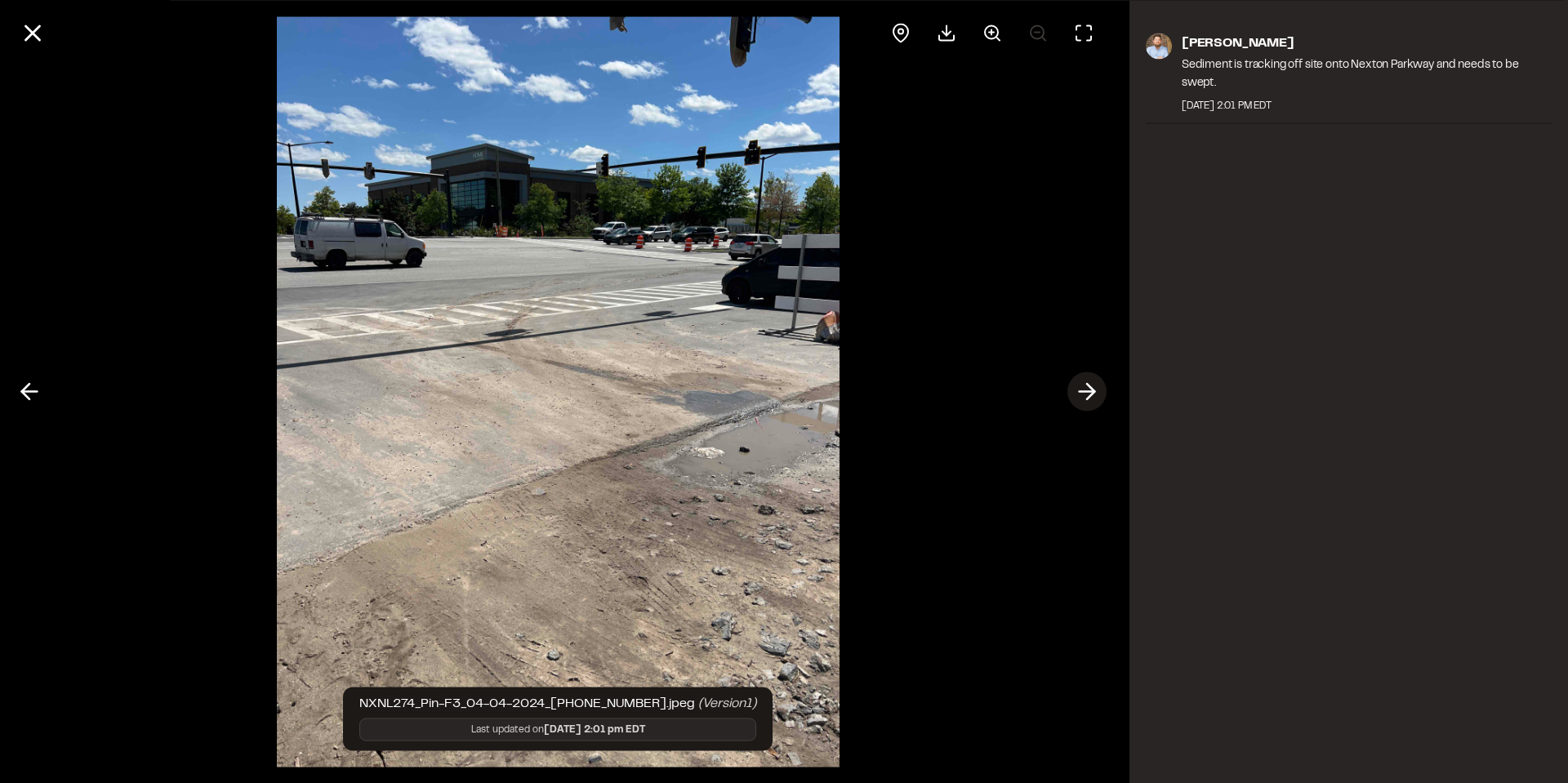
click at [1085, 392] on line at bounding box center [1087, 392] width 16 height 0
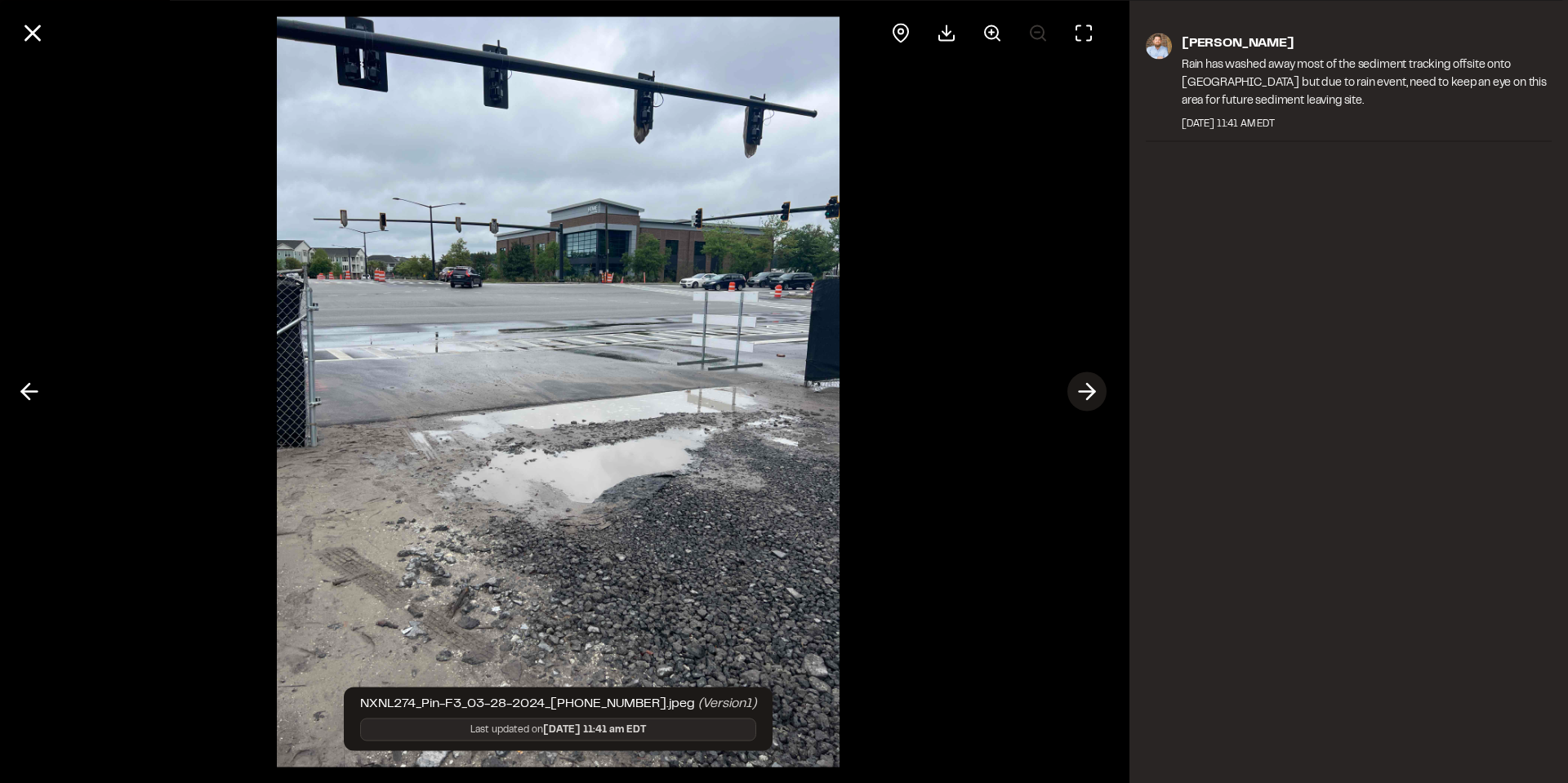
click at [1085, 392] on line at bounding box center [1087, 392] width 16 height 0
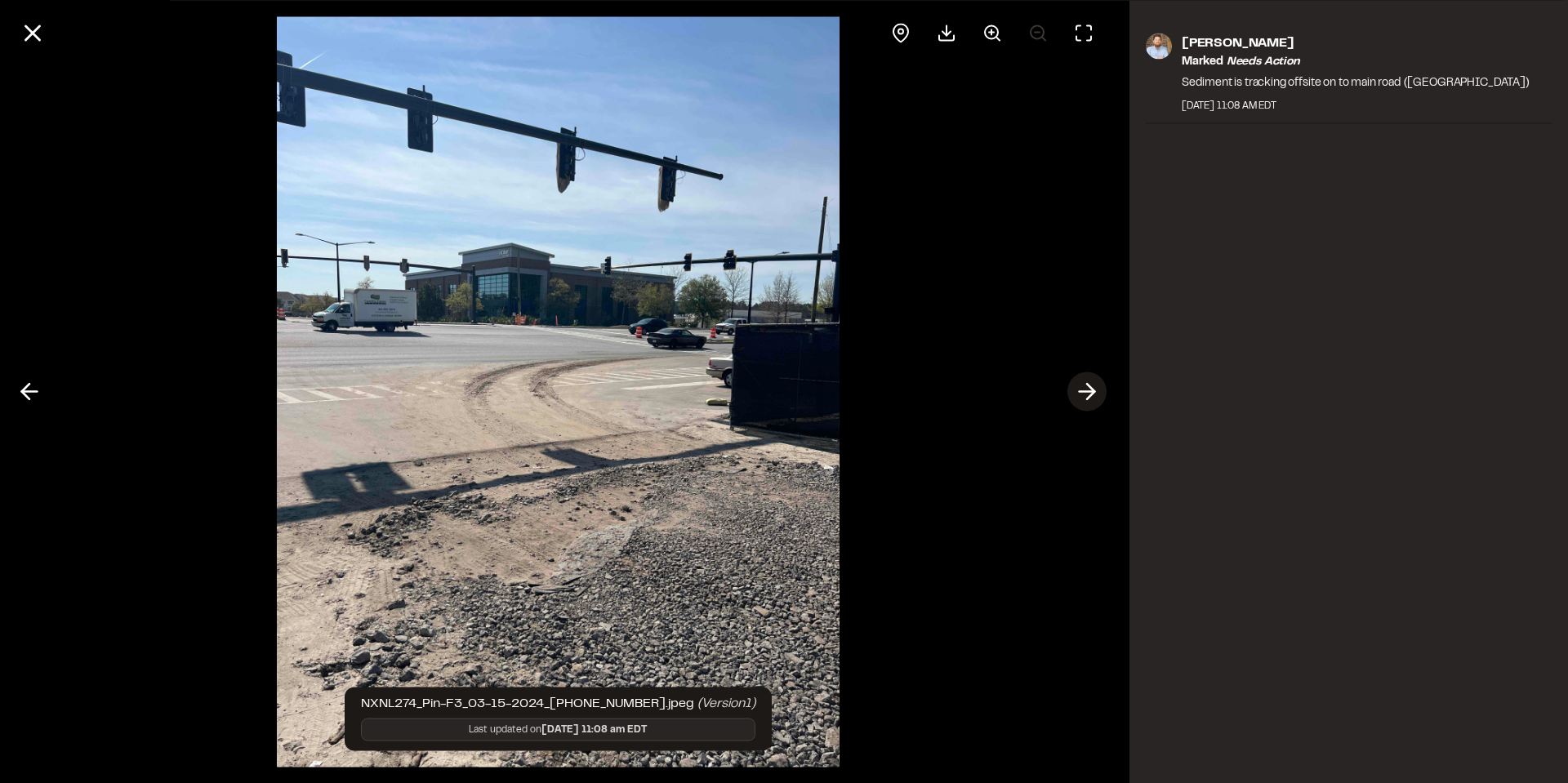
click at [1085, 392] on line at bounding box center [1087, 392] width 16 height 0
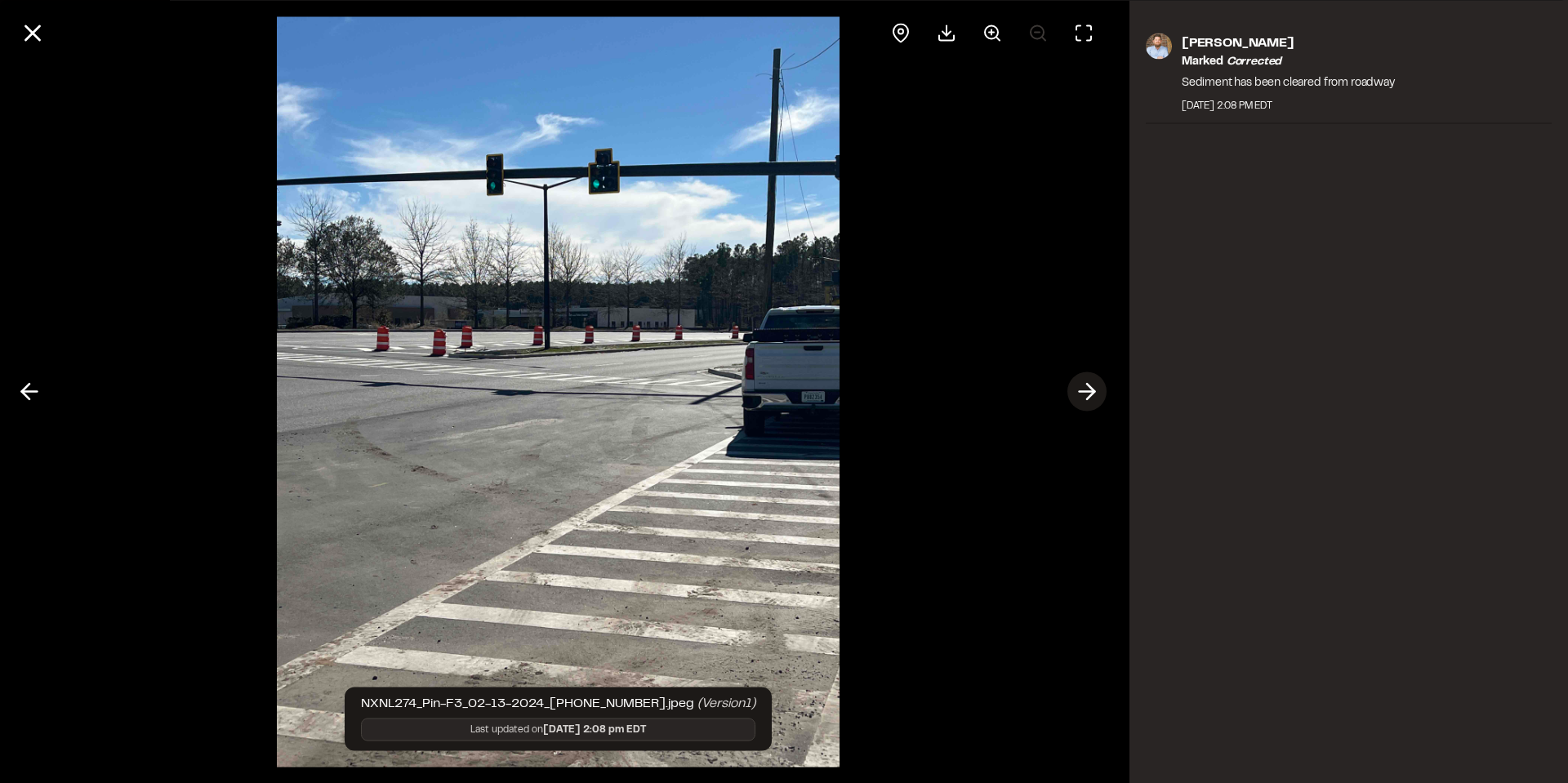
click at [1085, 392] on line at bounding box center [1087, 392] width 16 height 0
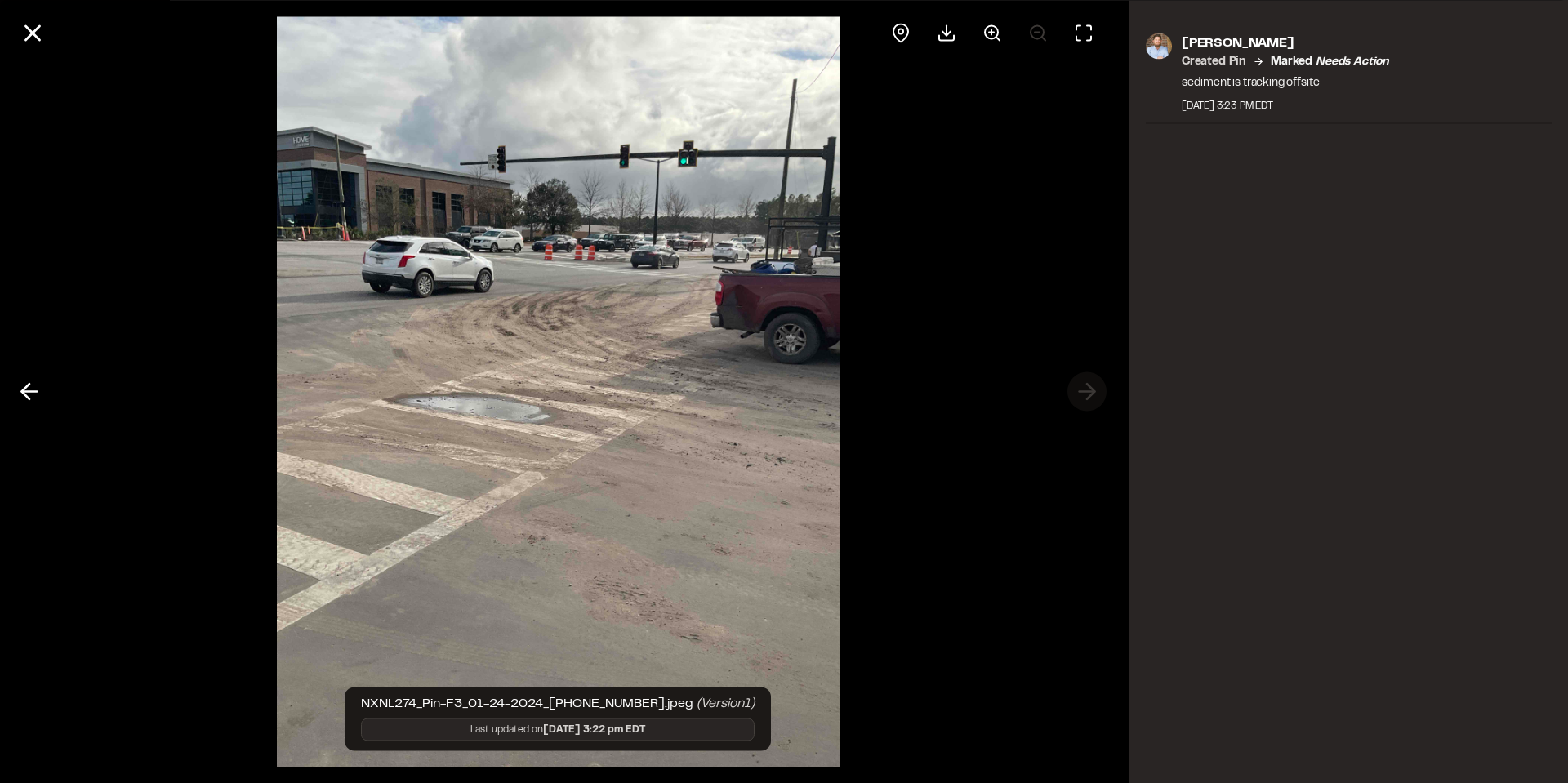
click at [1085, 392] on div at bounding box center [558, 391] width 1116 height 783
click at [28, 34] on icon at bounding box center [33, 33] width 28 height 28
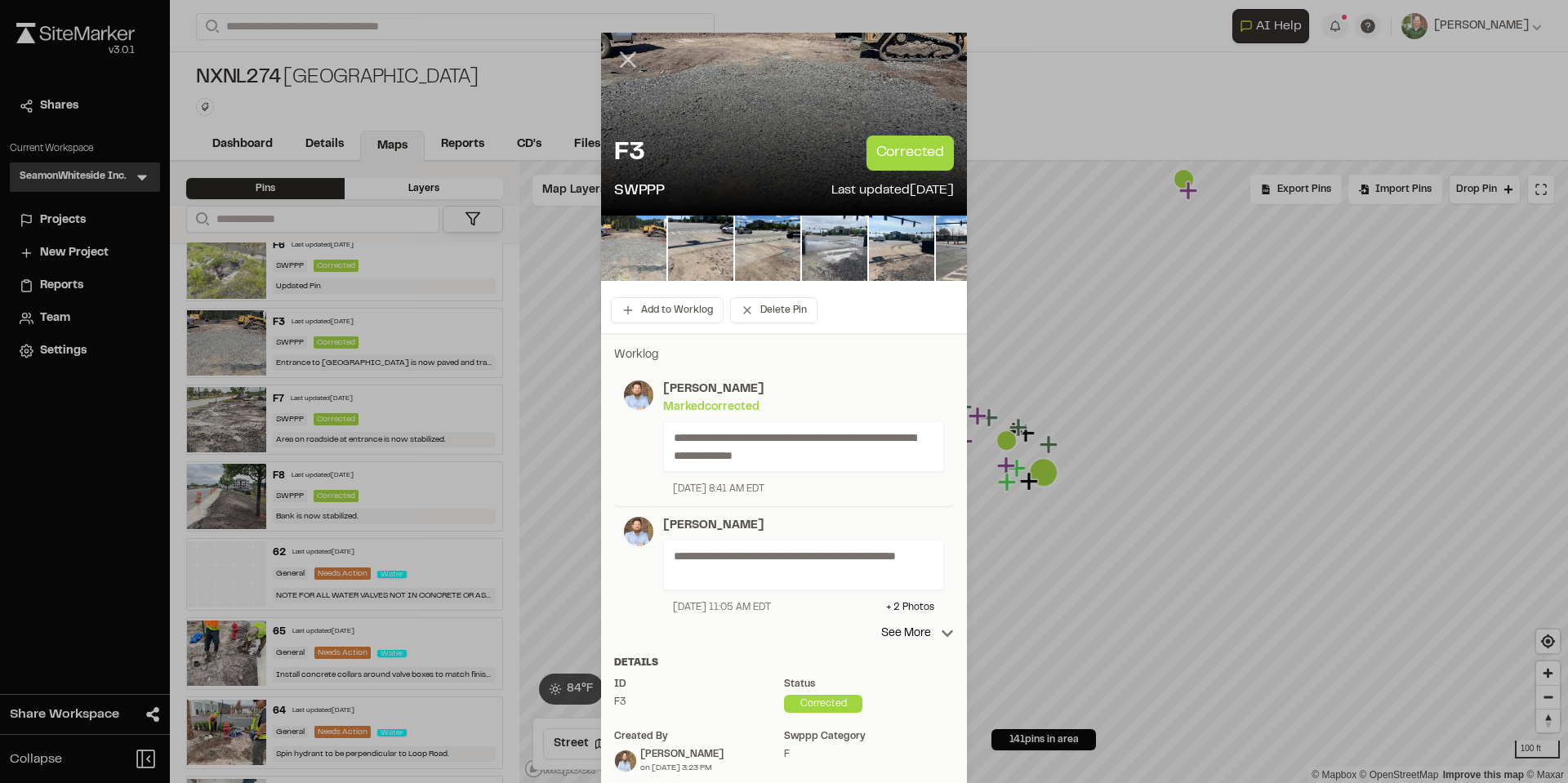
click at [615, 61] on icon at bounding box center [628, 60] width 28 height 28
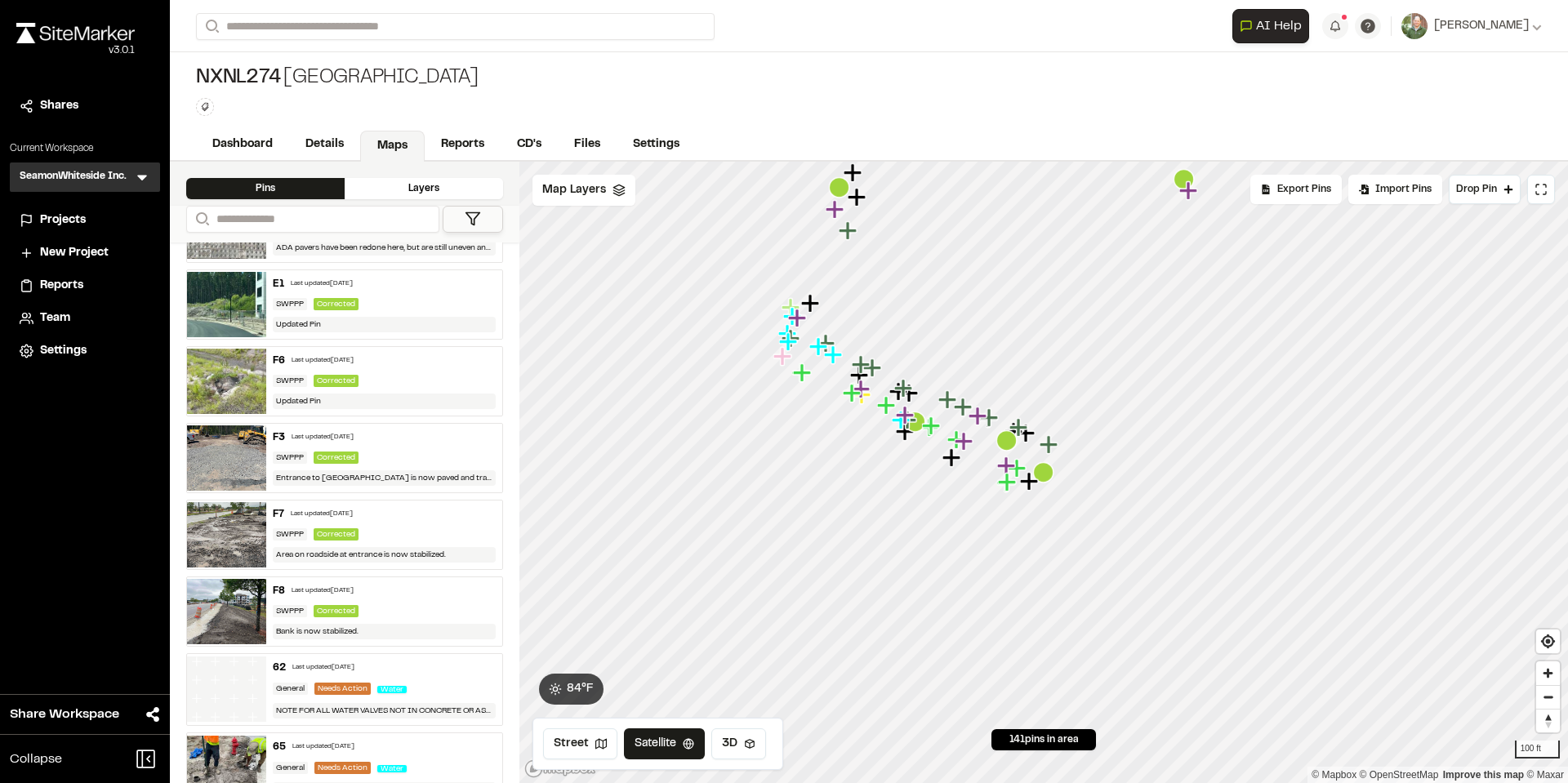
scroll to position [5587, 0]
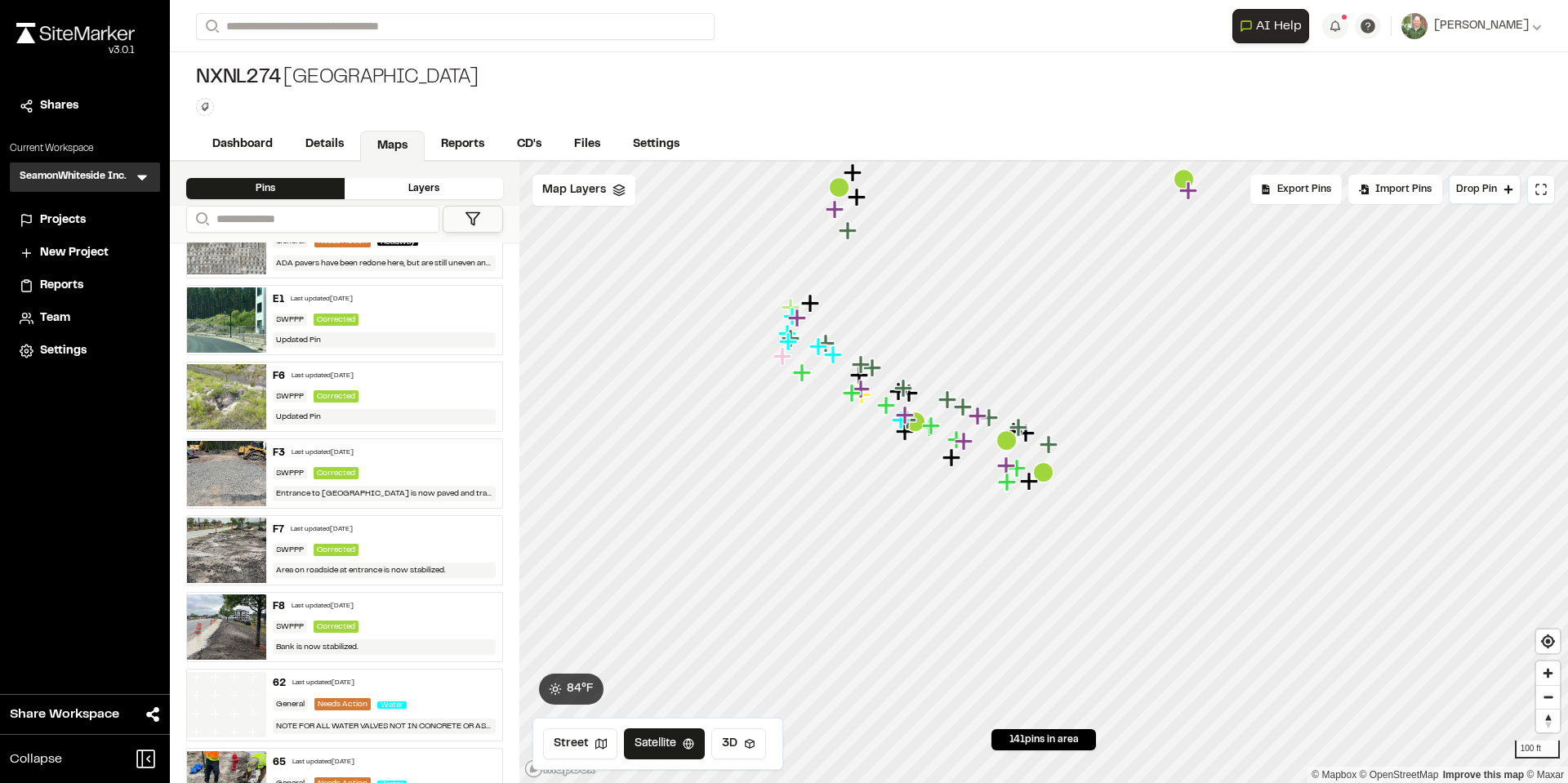
click at [228, 321] on img at bounding box center [226, 320] width 79 height 65
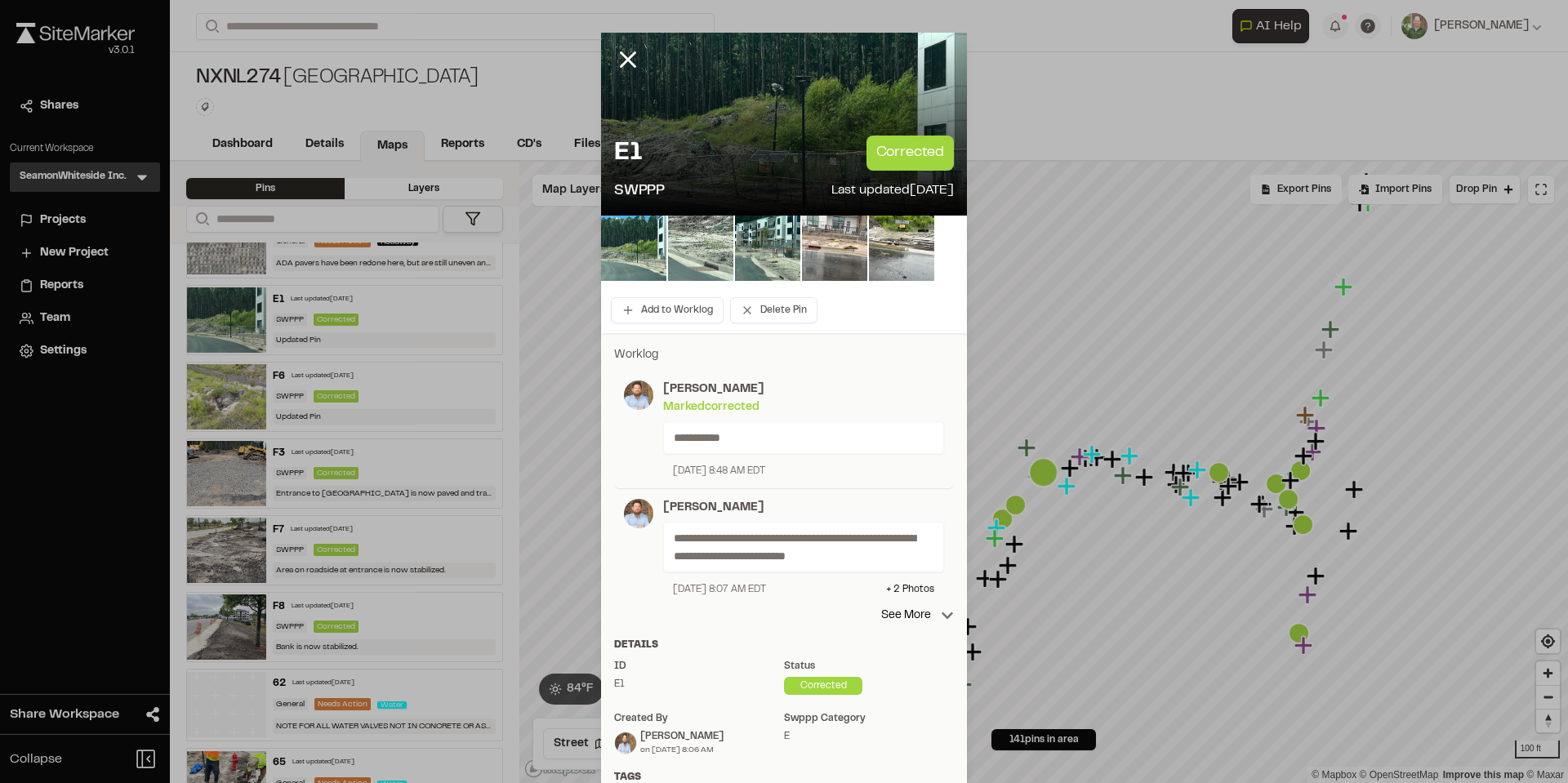
click at [692, 256] on img at bounding box center [700, 248] width 65 height 65
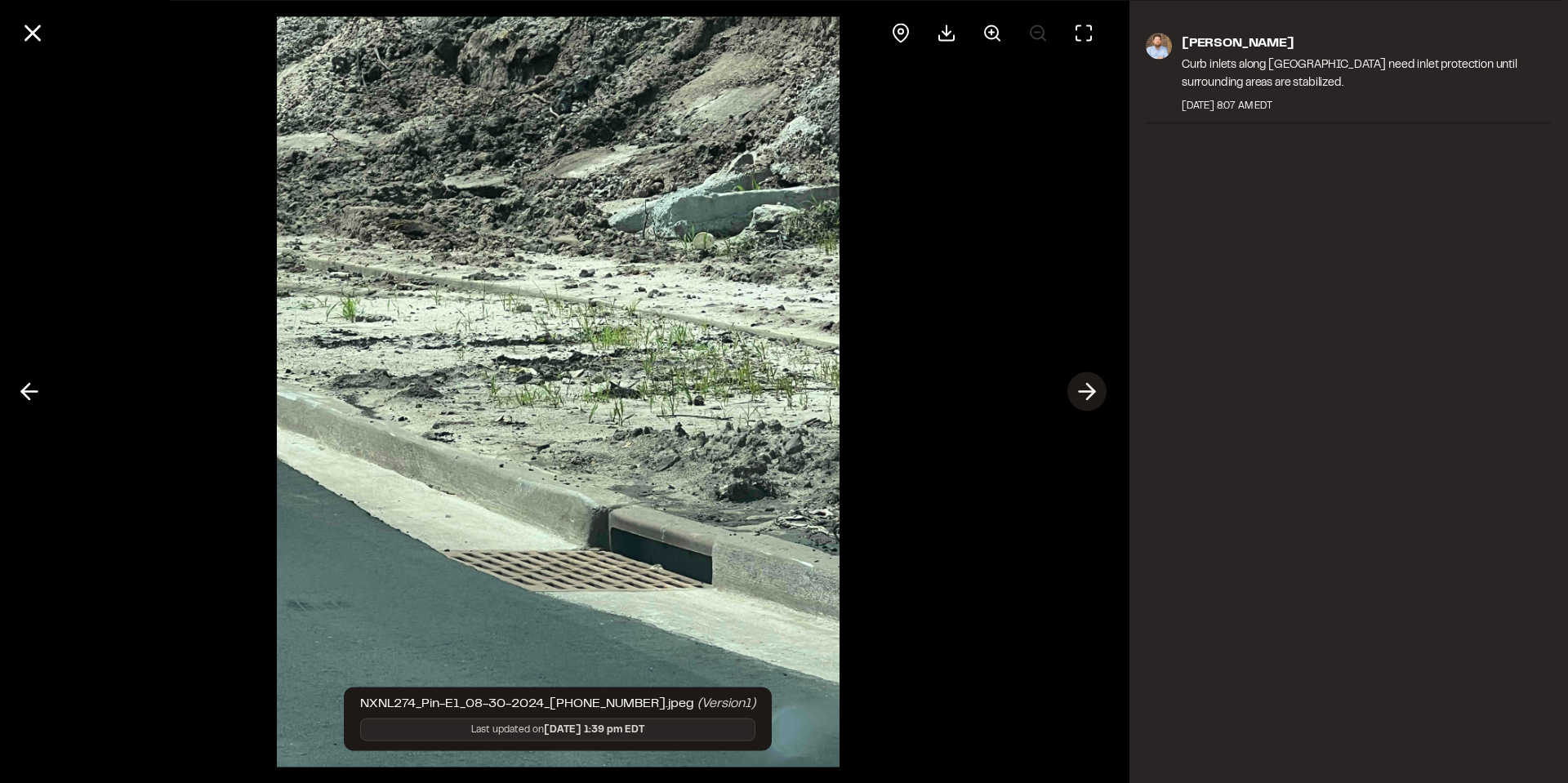
click at [1086, 388] on icon at bounding box center [1087, 392] width 26 height 28
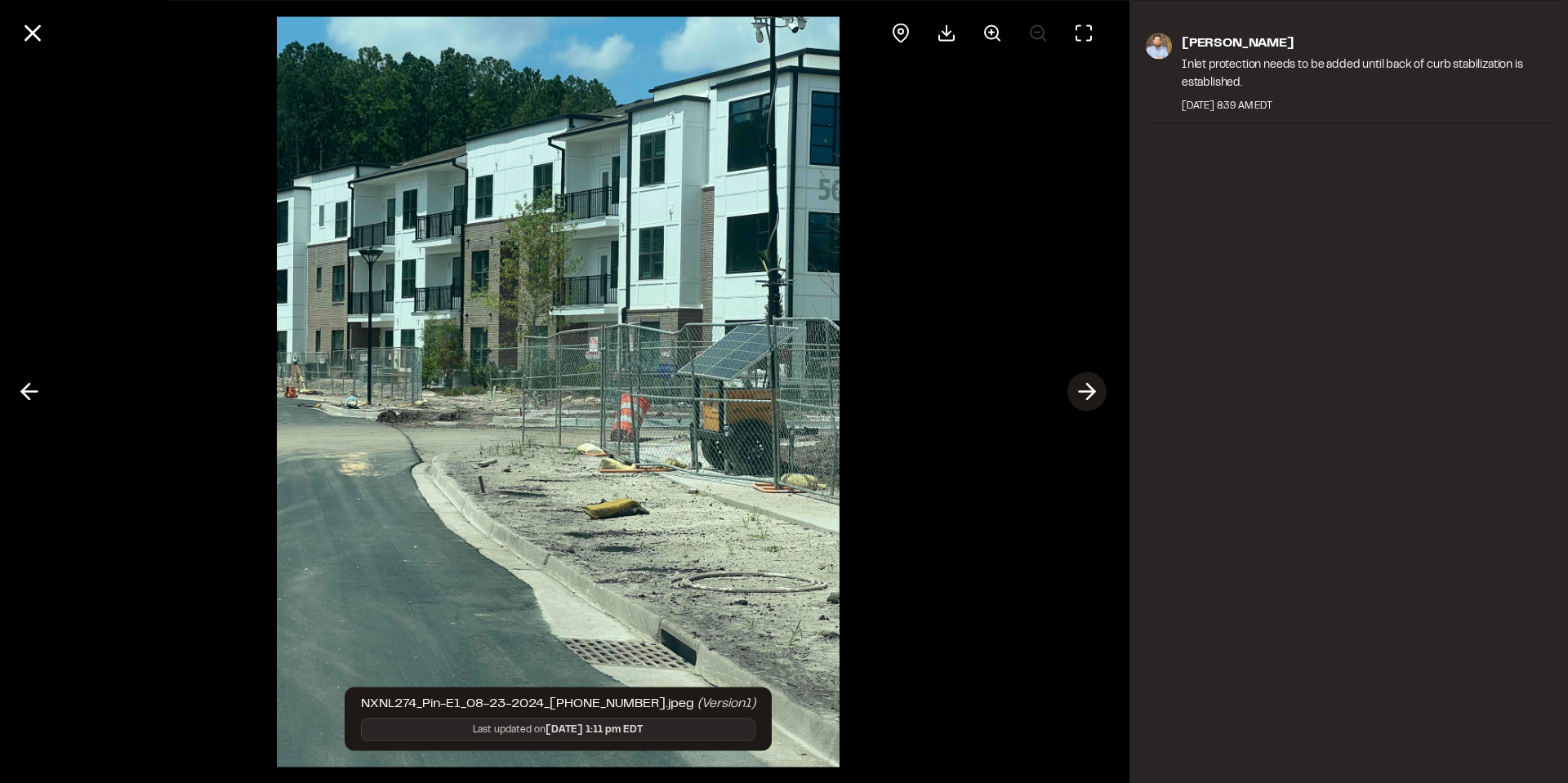
click at [1086, 388] on icon at bounding box center [1087, 392] width 26 height 28
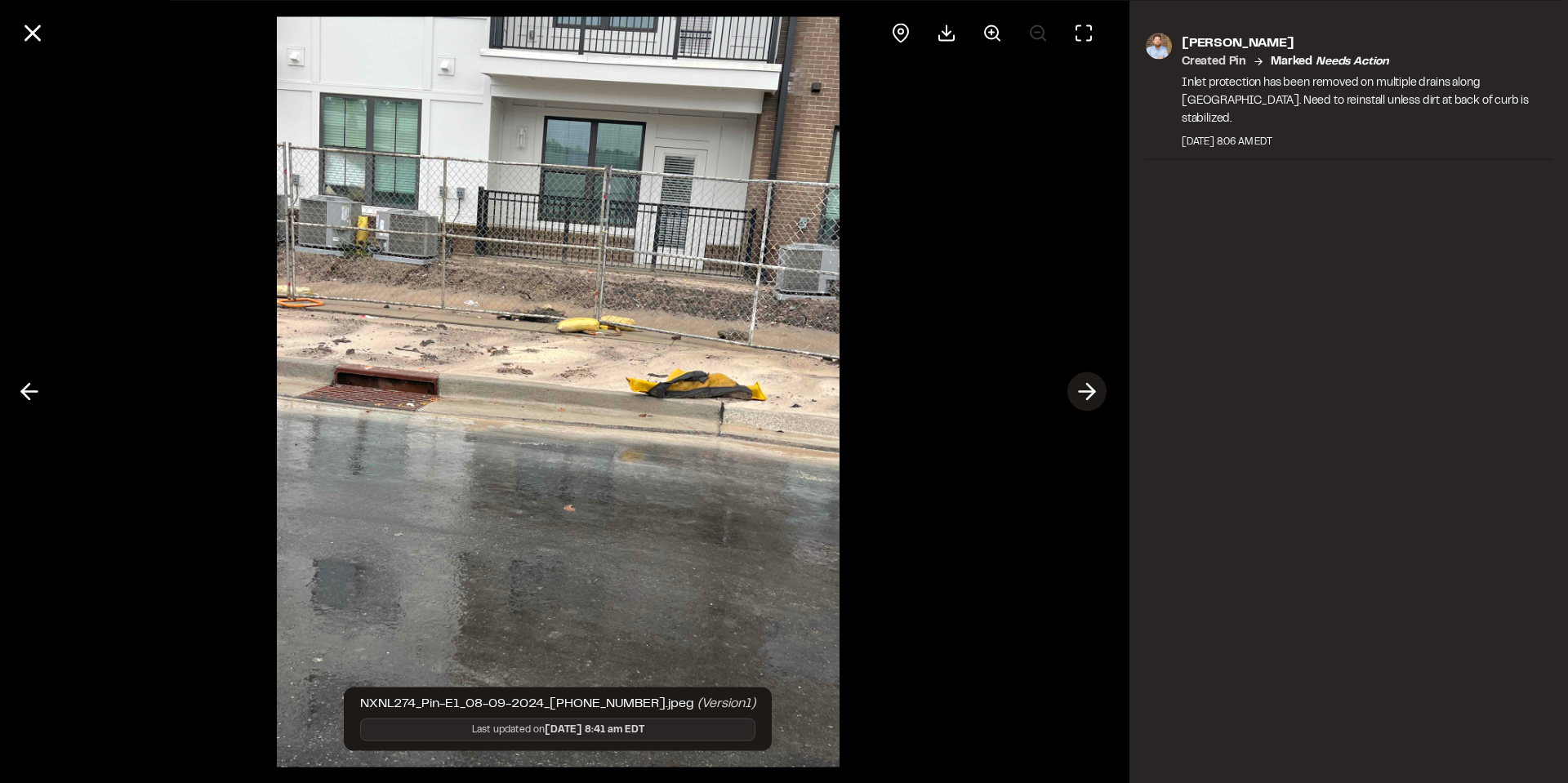
click at [1086, 388] on icon at bounding box center [1087, 392] width 26 height 28
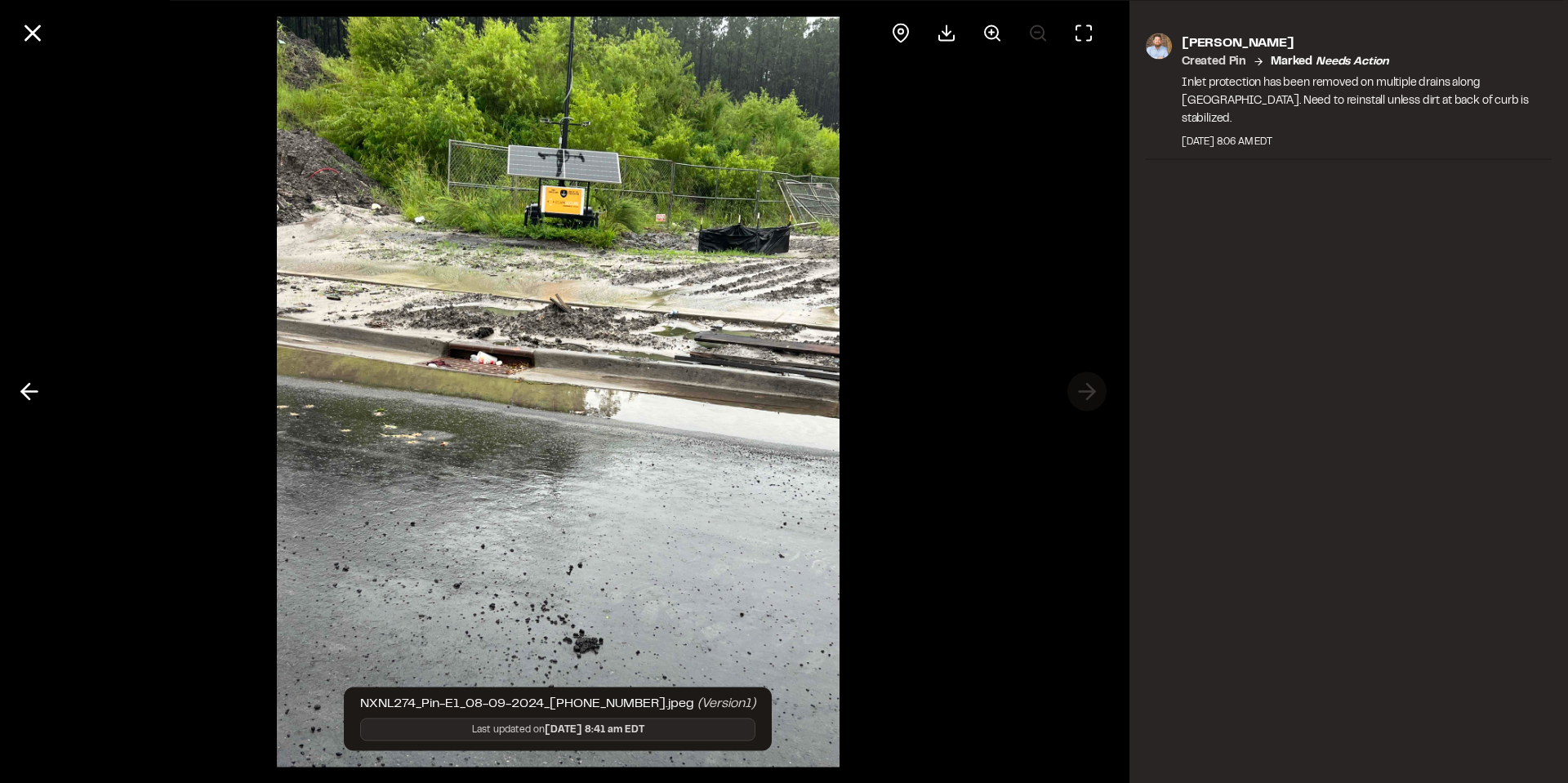
click at [1086, 388] on div at bounding box center [558, 391] width 1116 height 783
click at [28, 30] on icon at bounding box center [33, 33] width 28 height 28
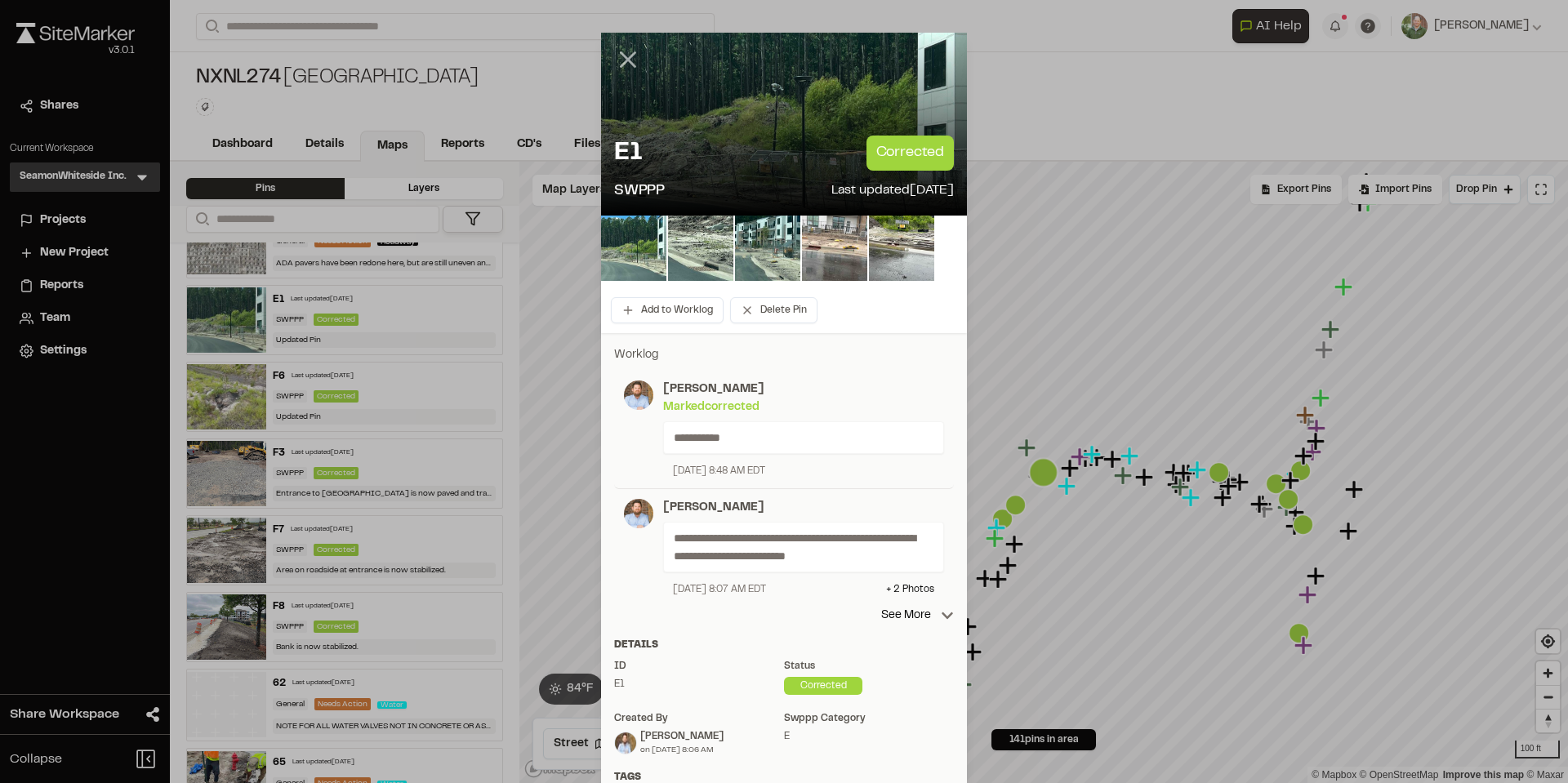
click at [619, 59] on icon at bounding box center [628, 60] width 28 height 28
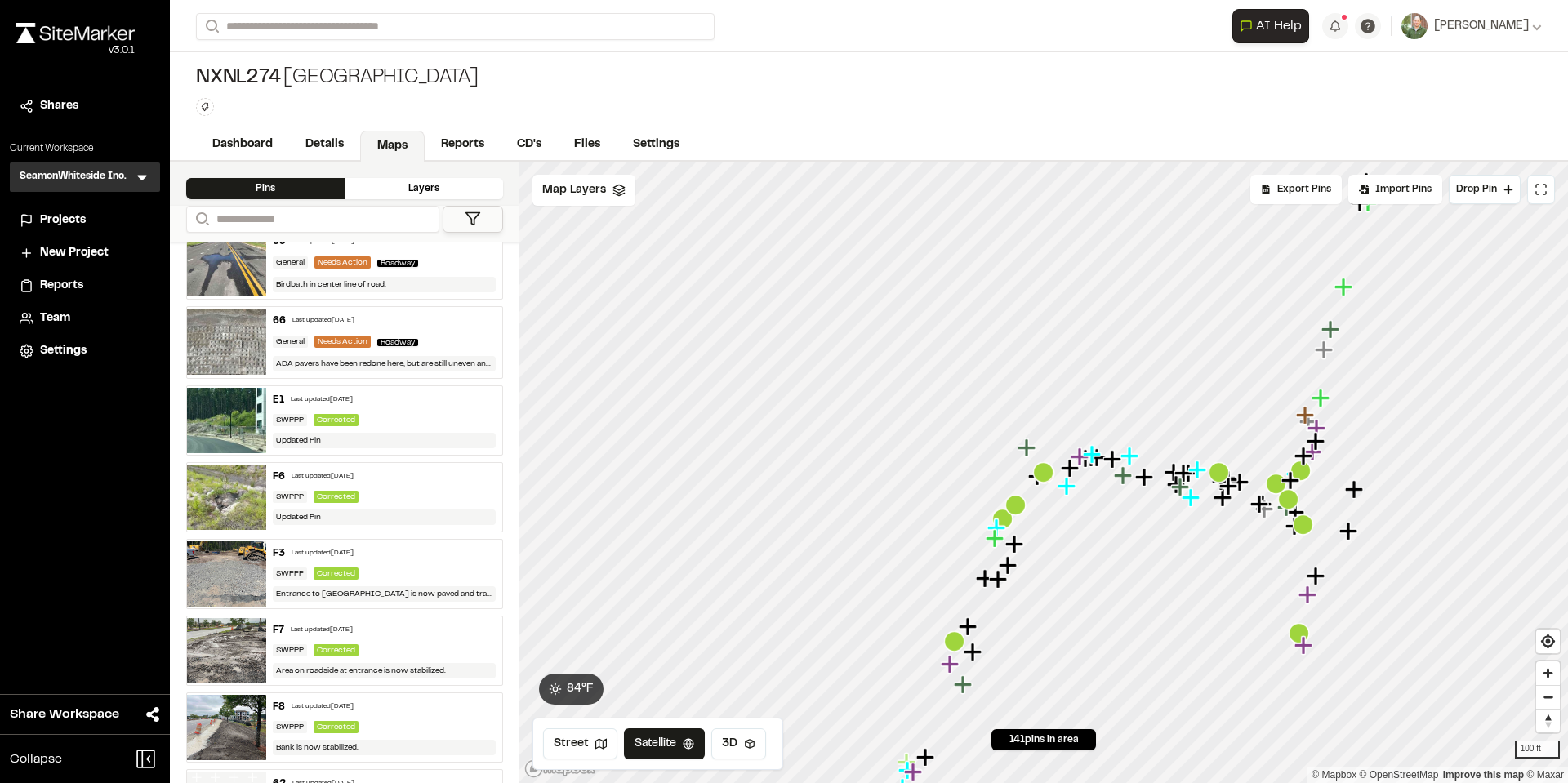
scroll to position [5424, 0]
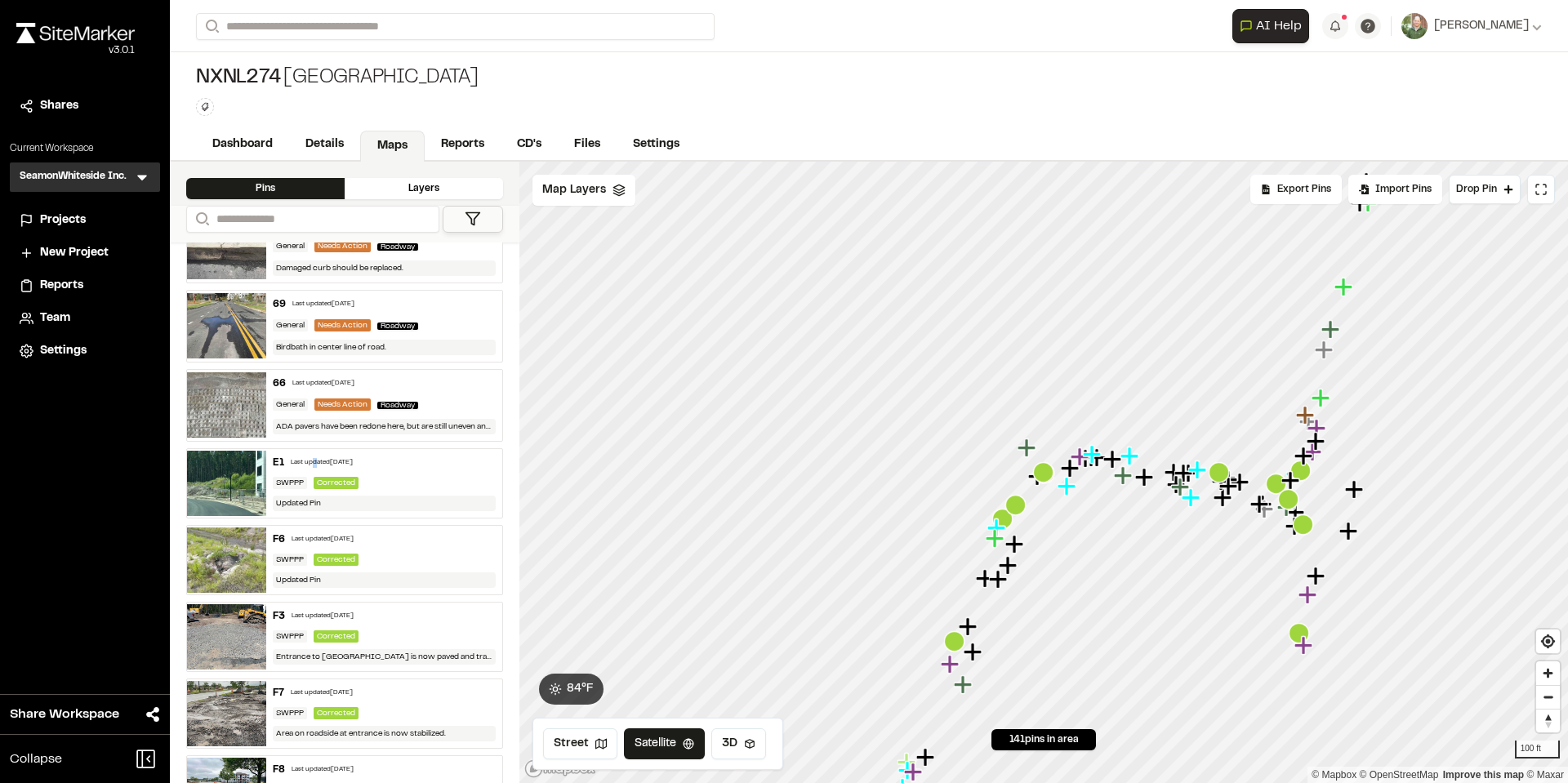
click at [308, 465] on div "Last updated Oct 11, 2024" at bounding box center [321, 462] width 62 height 10
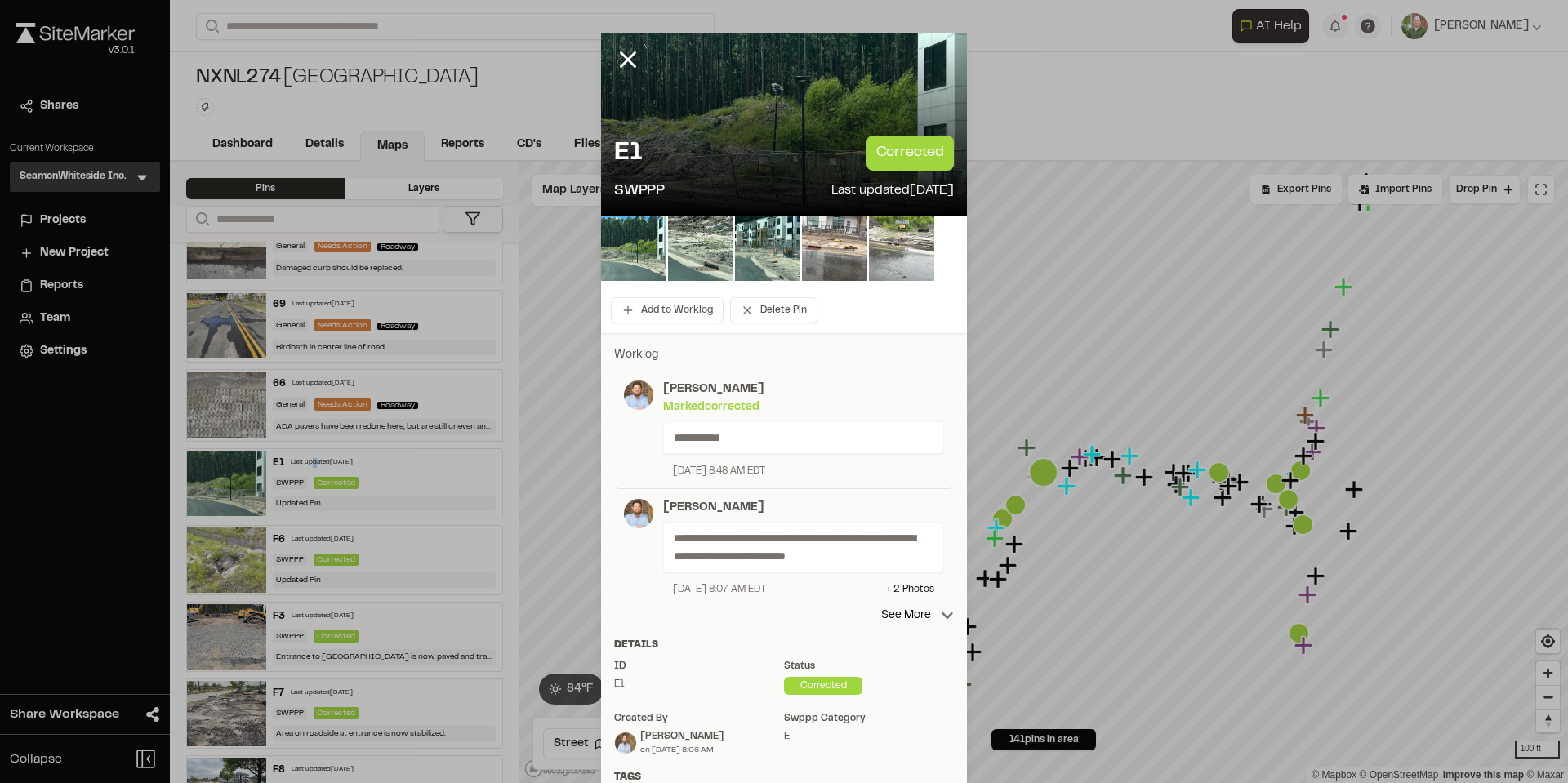
click at [903, 255] on img at bounding box center [901, 248] width 65 height 65
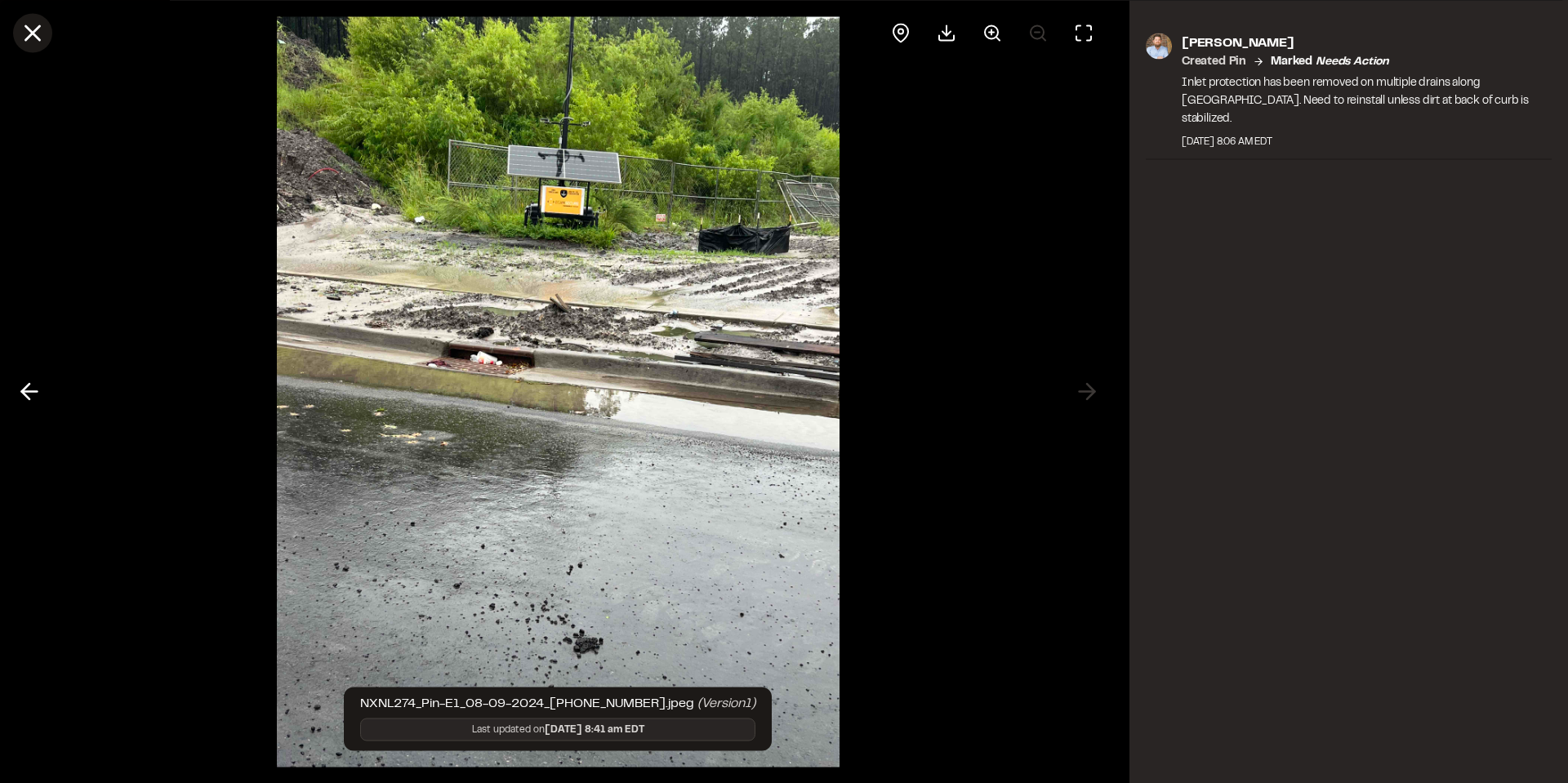
click at [36, 28] on line at bounding box center [33, 33] width 14 height 14
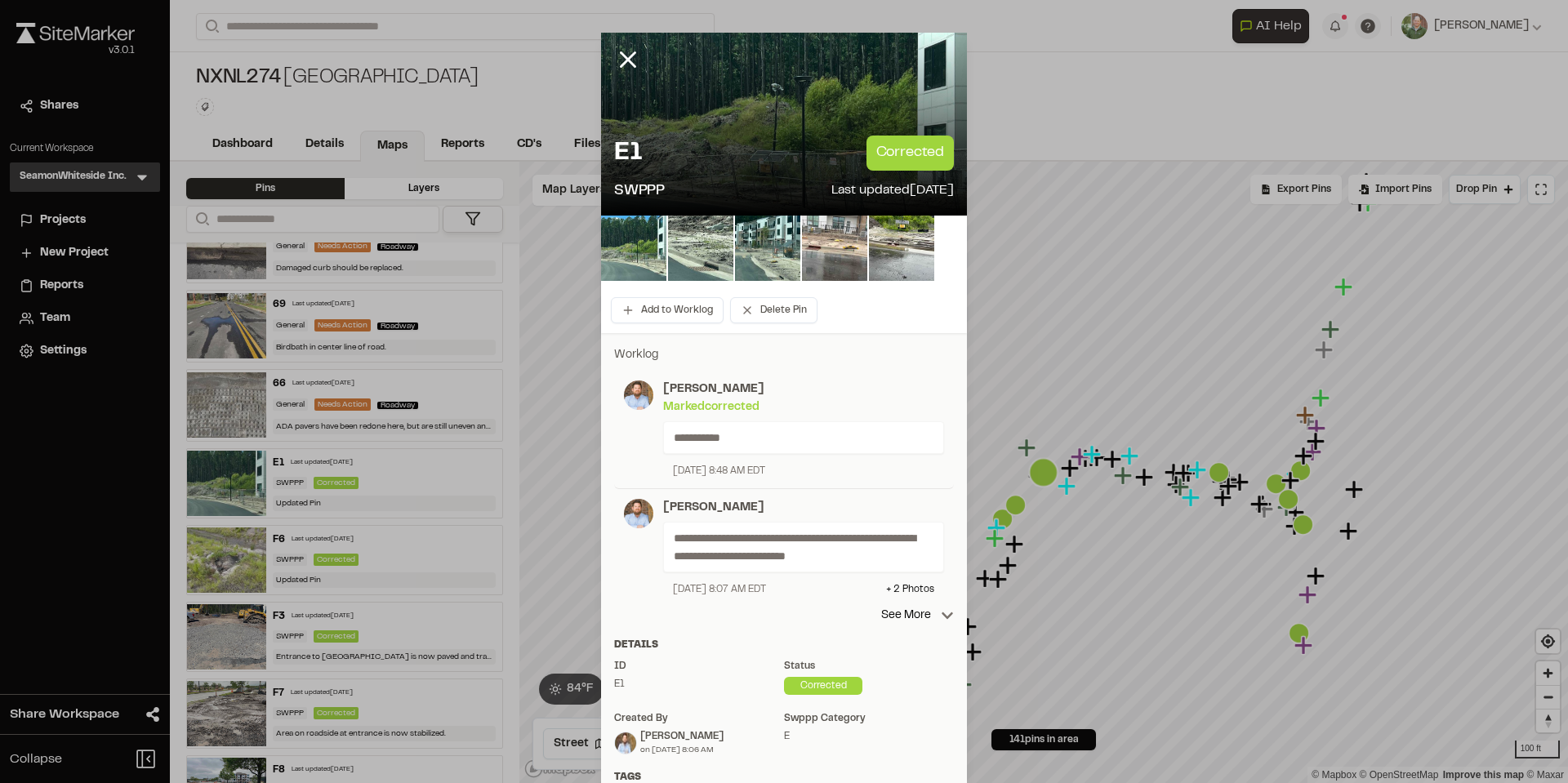
click at [619, 59] on icon at bounding box center [628, 60] width 28 height 28
